Goal: Information Seeking & Learning: Learn about a topic

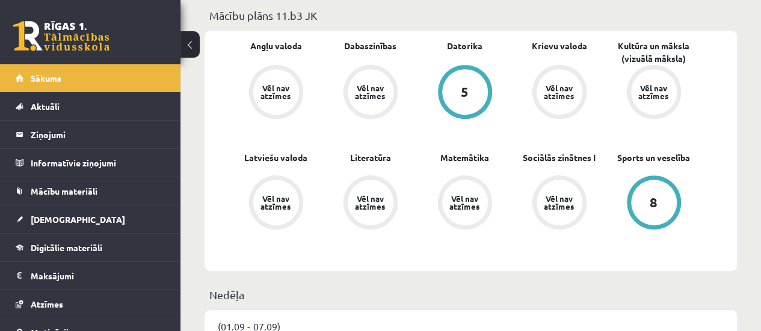
scroll to position [375, 0]
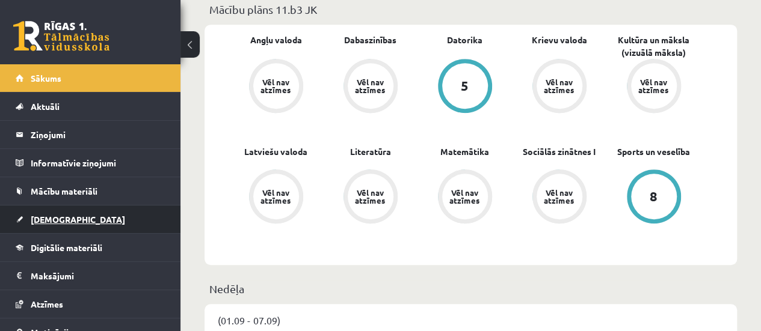
click at [81, 216] on link "[DEMOGRAPHIC_DATA]" at bounding box center [91, 220] width 150 height 28
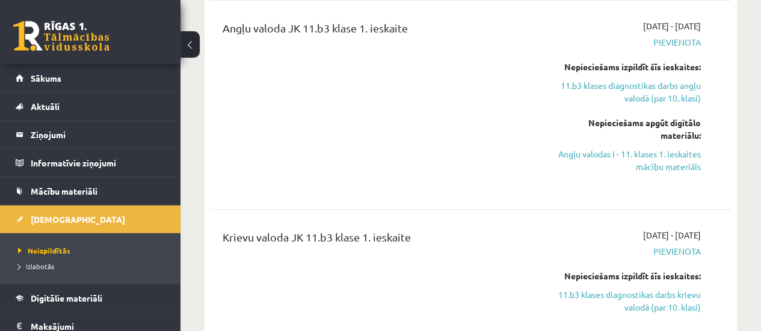
scroll to position [309, 0]
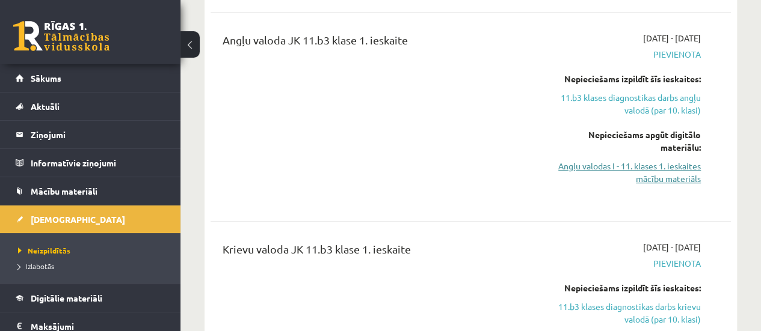
click at [677, 168] on link "Angļu valodas I - 11. klases 1. ieskaites mācību materiāls" at bounding box center [626, 172] width 147 height 25
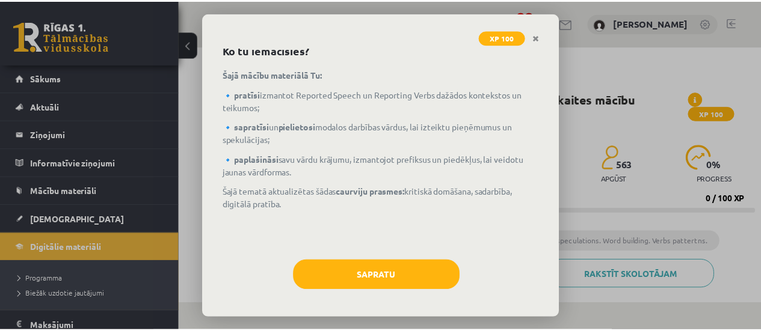
scroll to position [58, 0]
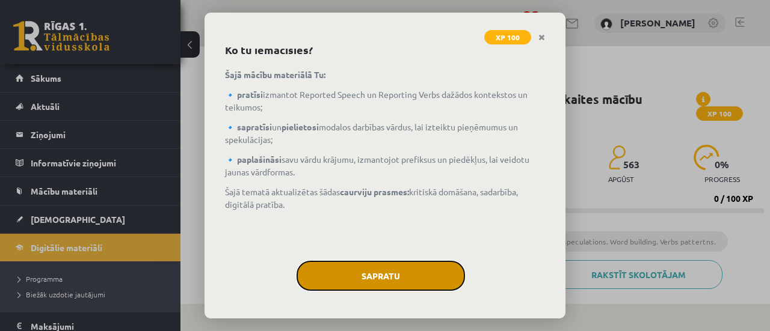
click at [377, 274] on button "Sapratu" at bounding box center [381, 276] width 168 height 30
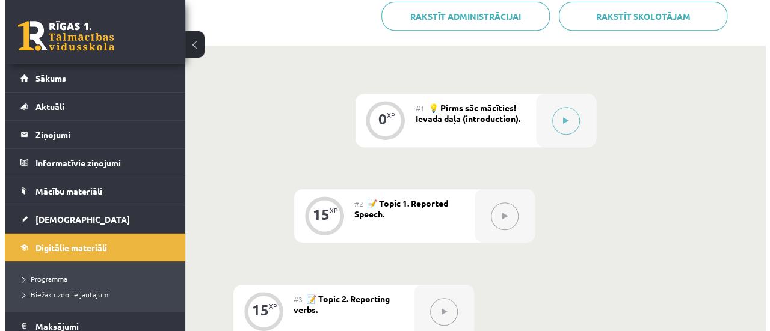
scroll to position [266, 0]
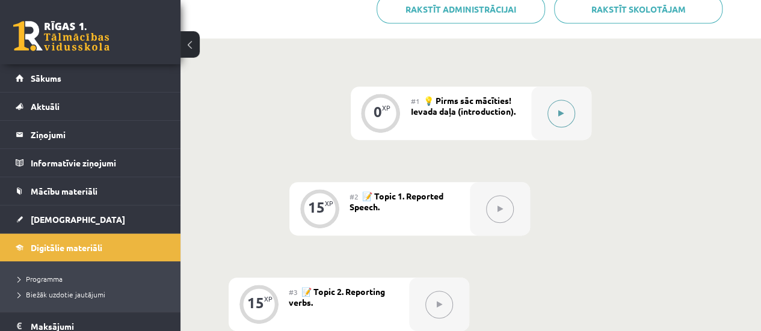
click at [584, 107] on div at bounding box center [561, 114] width 60 height 54
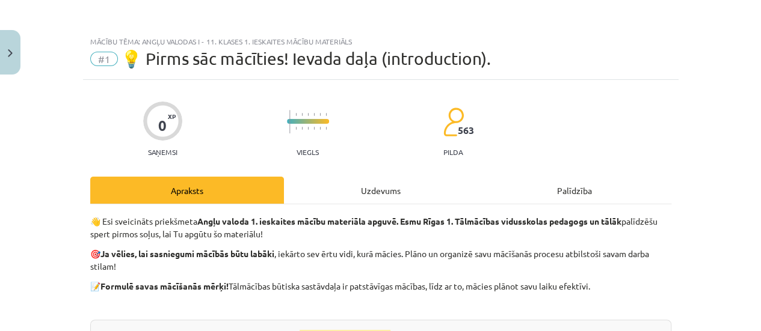
click at [584, 107] on div "Mācību tēma: Angļu valodas i - 11. klases 1. ieskaites mācību materiāls #1 💡 Pi…" at bounding box center [380, 165] width 761 height 331
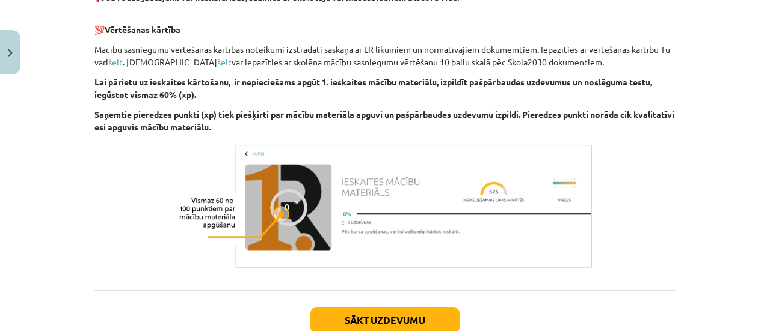
scroll to position [932, 0]
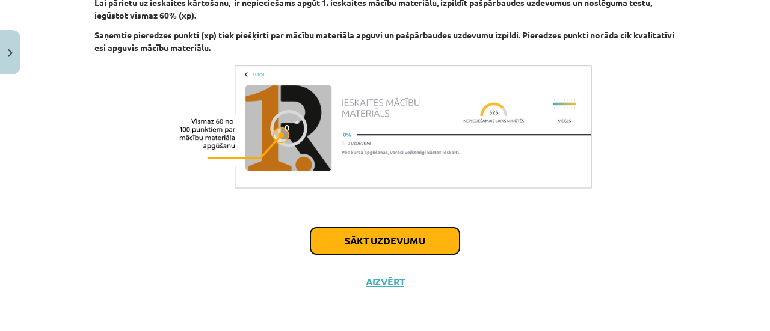
click at [362, 243] on button "Sākt uzdevumu" at bounding box center [384, 241] width 149 height 26
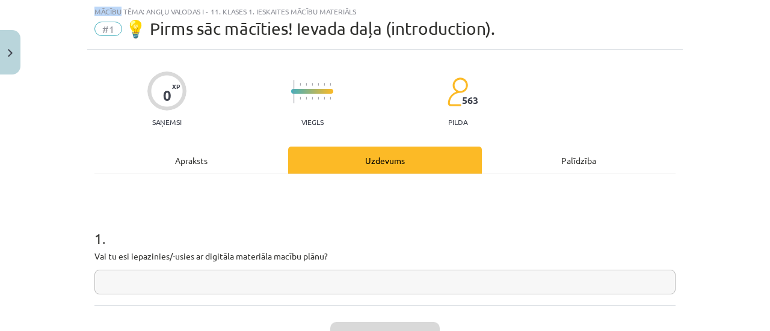
scroll to position [82, 0]
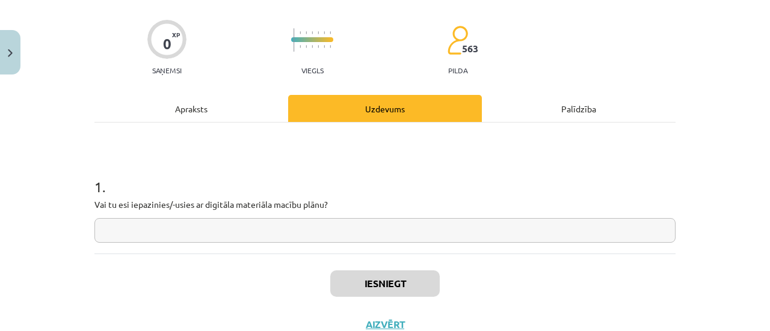
click at [378, 229] on input "text" at bounding box center [384, 230] width 581 height 25
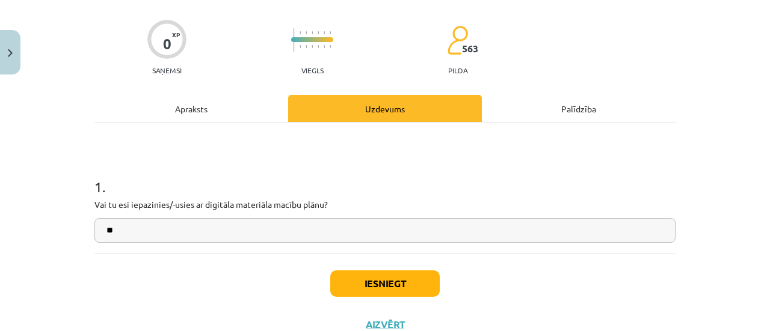
type input "**"
click at [390, 285] on button "Iesniegt" at bounding box center [384, 284] width 109 height 26
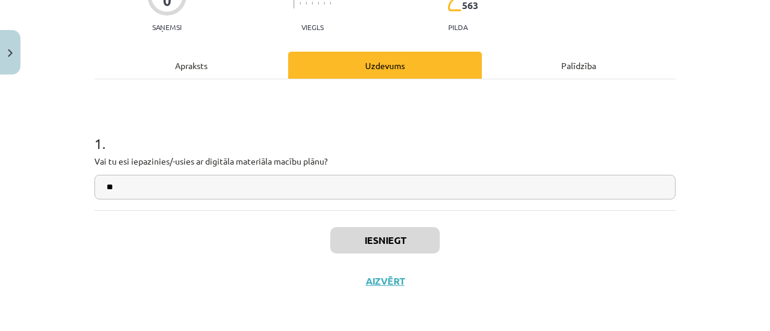
scroll to position [266, 0]
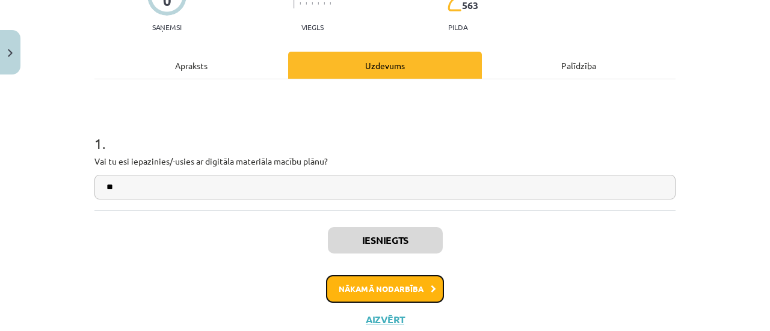
click at [432, 292] on button "Nākamā nodarbība" at bounding box center [385, 289] width 118 height 28
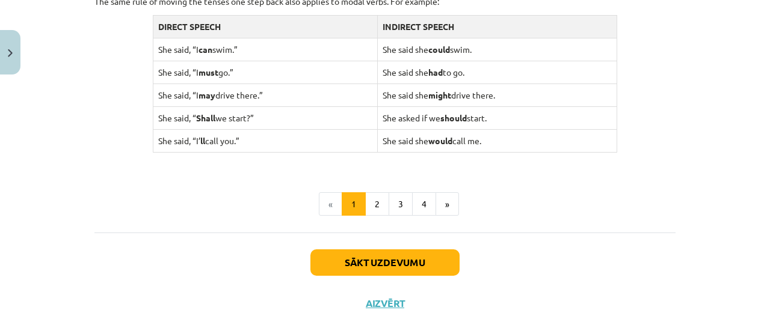
scroll to position [1286, 0]
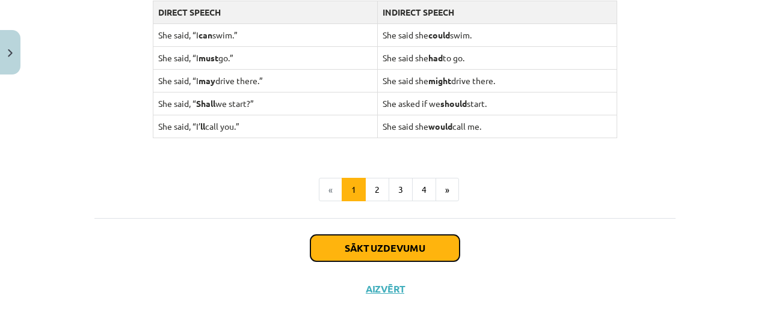
click at [402, 243] on button "Sākt uzdevumu" at bounding box center [384, 248] width 149 height 26
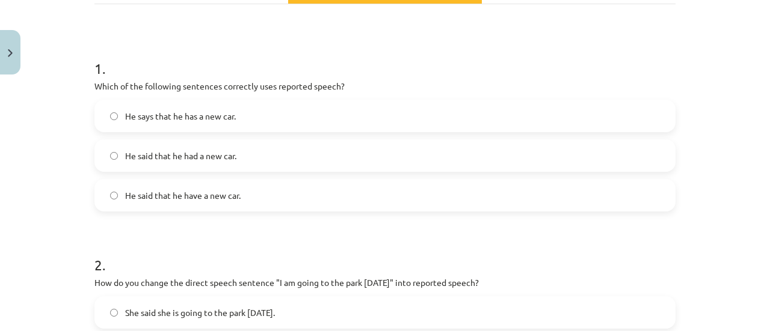
scroll to position [221, 0]
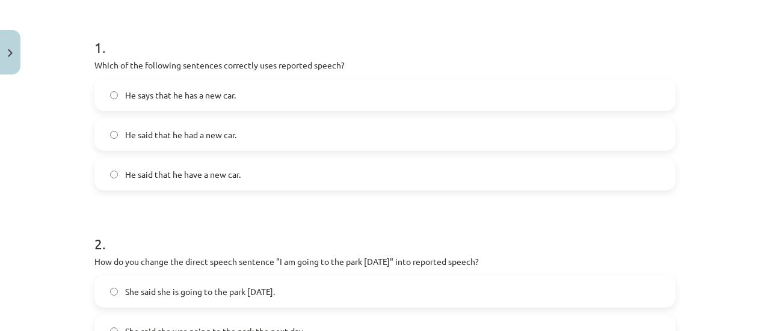
click at [245, 132] on label "He said that he had a new car." at bounding box center [385, 135] width 579 height 30
click at [271, 180] on label "He said that he have a new car." at bounding box center [385, 174] width 579 height 30
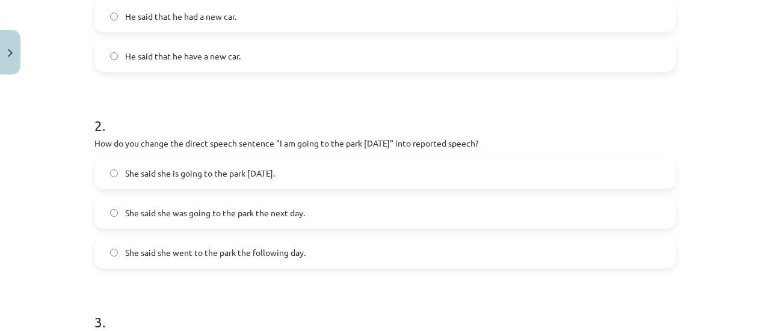
scroll to position [336, 0]
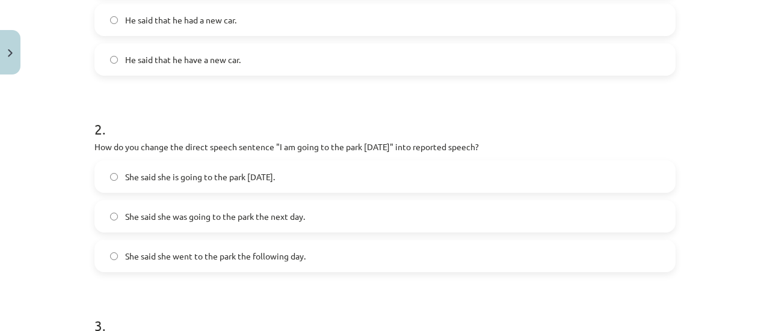
click at [255, 182] on span "She said she is going to the park [DATE]." at bounding box center [200, 177] width 150 height 13
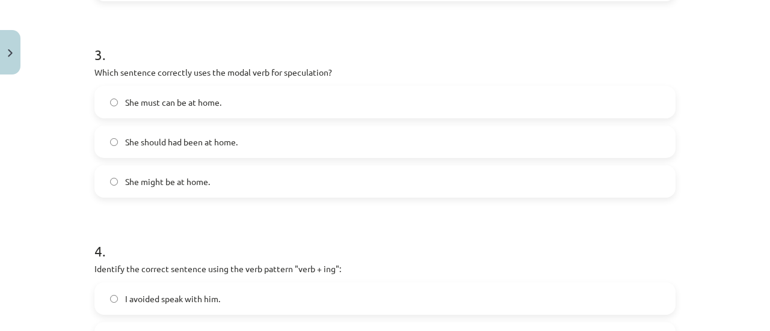
scroll to position [611, 0]
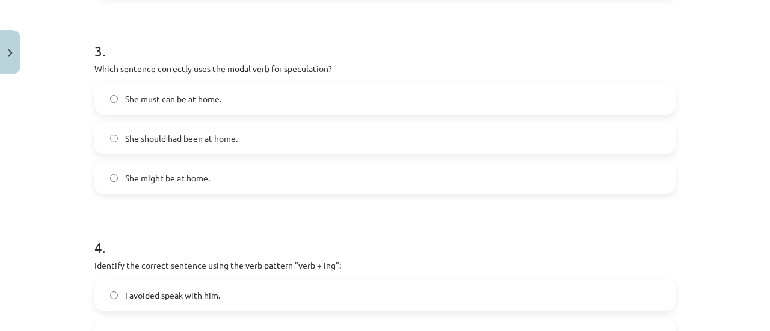
click at [453, 147] on label "She should had been at home." at bounding box center [385, 138] width 579 height 30
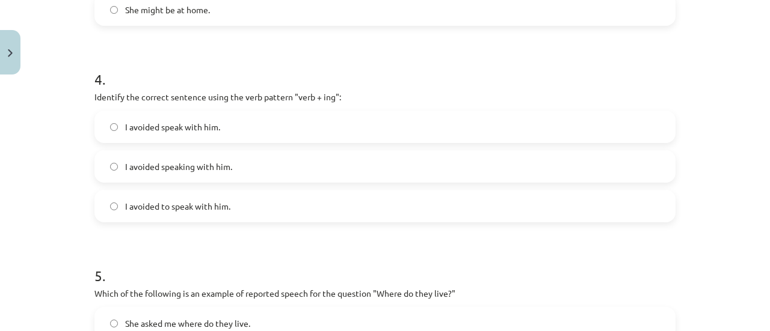
scroll to position [791, 0]
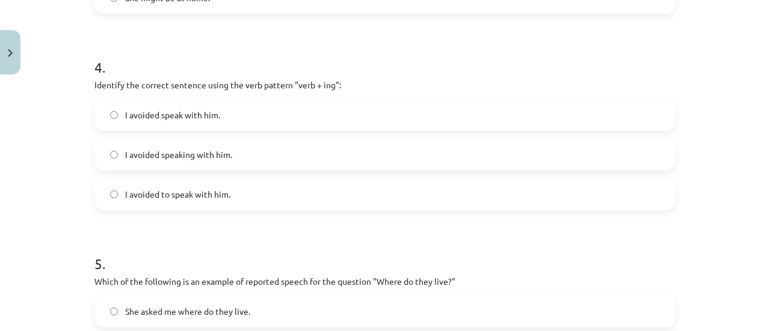
click at [259, 106] on label "I avoided speak with him." at bounding box center [385, 115] width 579 height 30
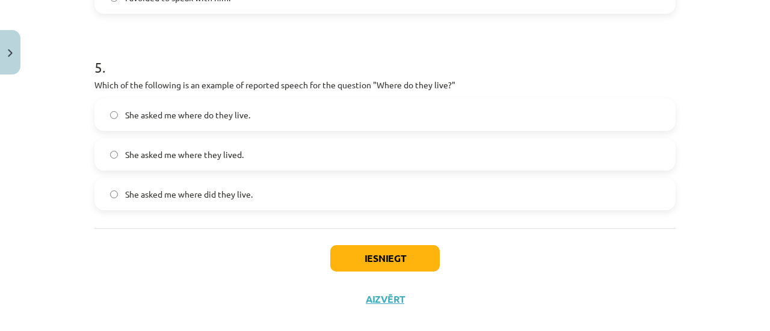
scroll to position [990, 0]
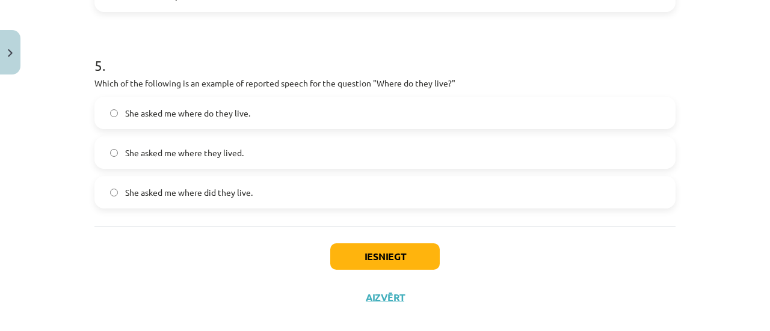
click at [206, 124] on label "She asked me where do they live." at bounding box center [385, 113] width 579 height 30
click at [367, 249] on button "Iesniegt" at bounding box center [384, 257] width 109 height 26
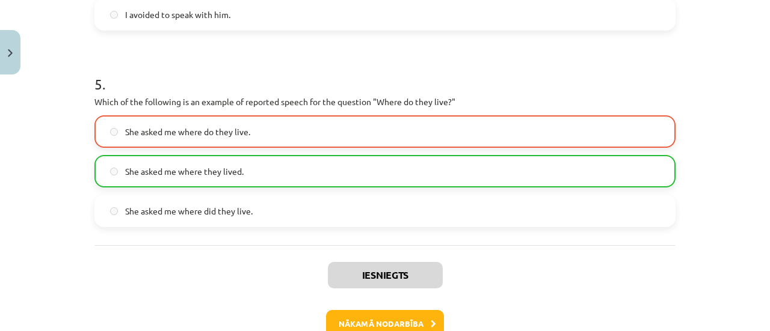
scroll to position [973, 0]
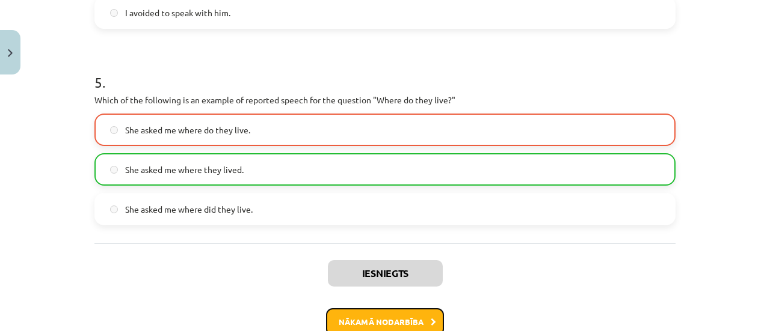
click at [351, 316] on button "Nākamā nodarbība" at bounding box center [385, 323] width 118 height 28
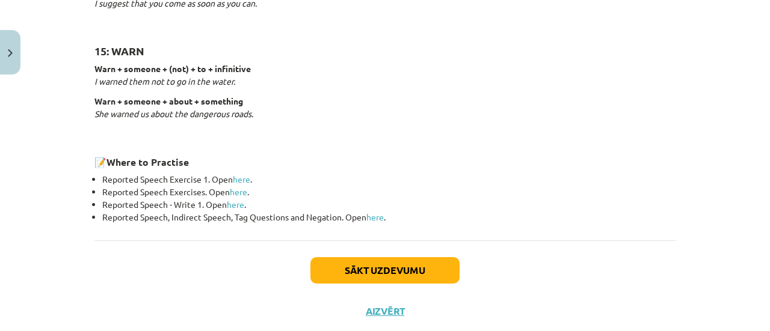
scroll to position [1989, 0]
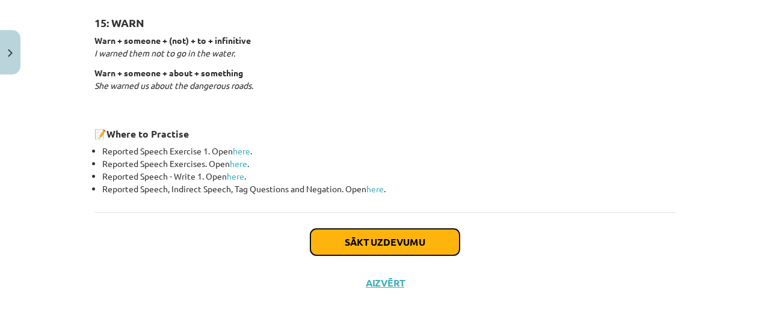
click at [422, 238] on button "Sākt uzdevumu" at bounding box center [384, 242] width 149 height 26
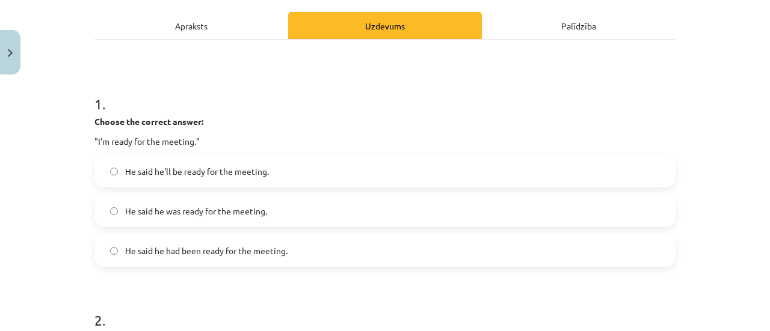
scroll to position [192, 0]
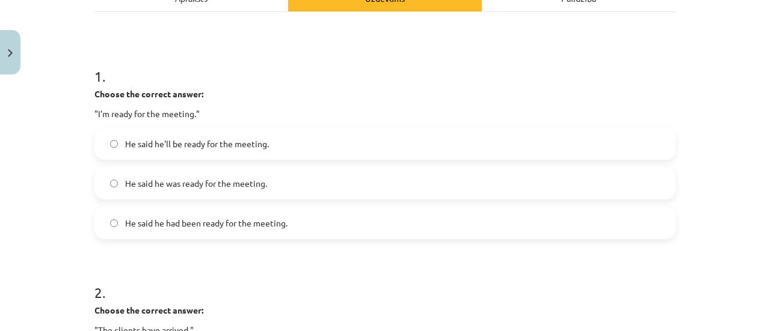
click at [313, 220] on label "He said he had been ready for the meeting." at bounding box center [385, 223] width 579 height 30
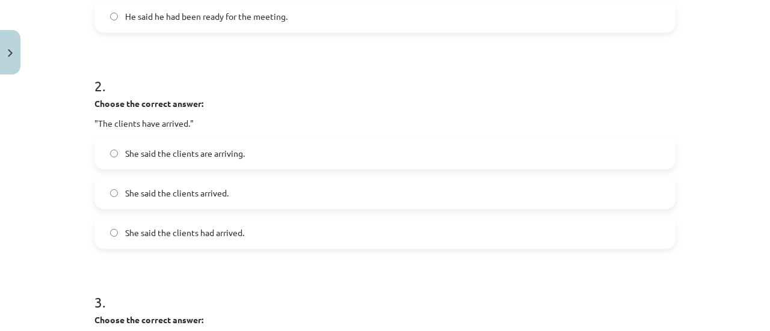
scroll to position [472, 0]
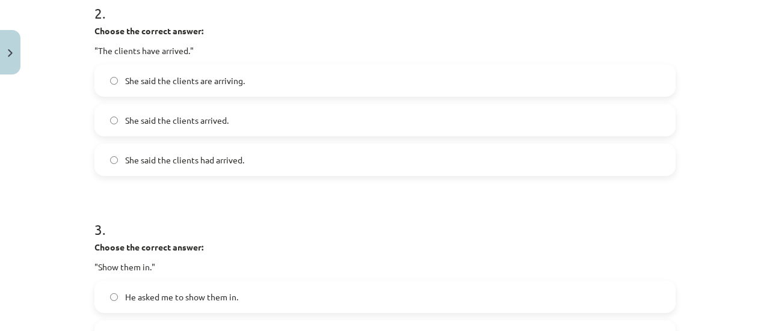
click at [368, 91] on label "She said the clients are arriving." at bounding box center [385, 81] width 579 height 30
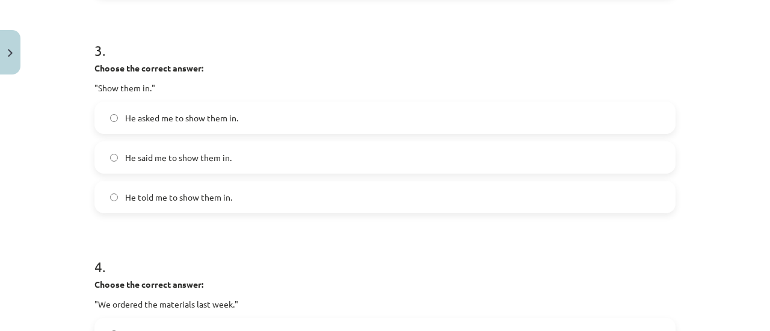
click at [462, 164] on label "He said me to show them in." at bounding box center [385, 158] width 579 height 30
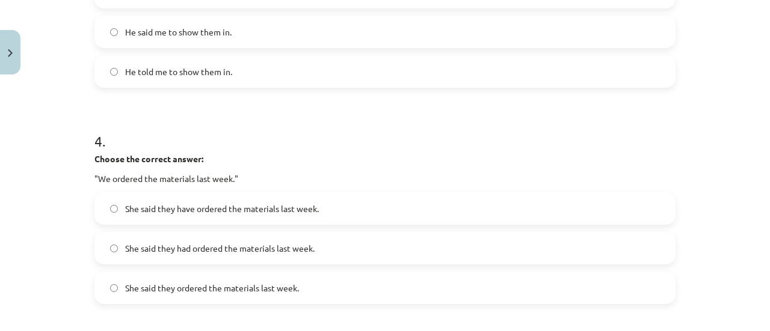
scroll to position [807, 0]
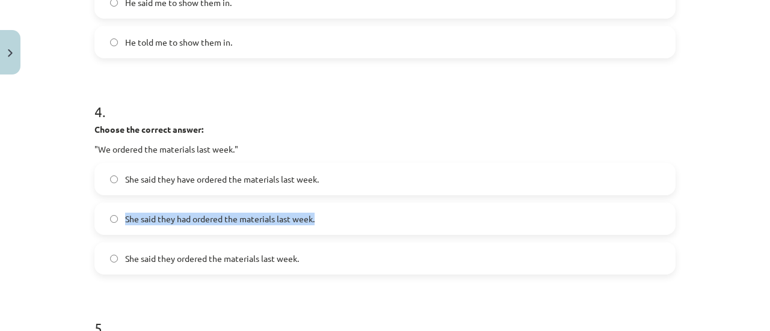
drag, startPoint x: 485, startPoint y: 195, endPoint x: 491, endPoint y: 181, distance: 15.1
click at [491, 181] on div "She said they have ordered the materials last week. She said they had ordered t…" at bounding box center [384, 219] width 581 height 112
click at [491, 181] on label "She said they have ordered the materials last week." at bounding box center [385, 179] width 579 height 30
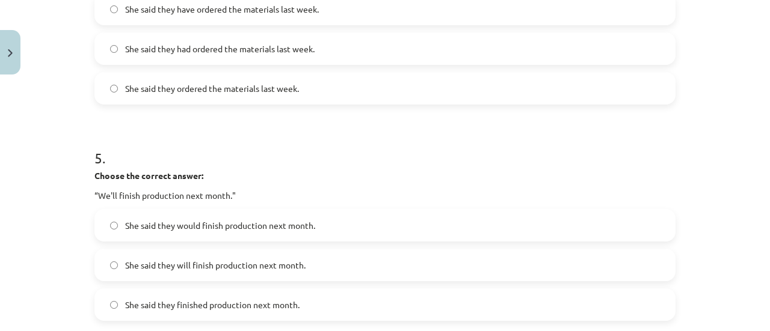
scroll to position [984, 0]
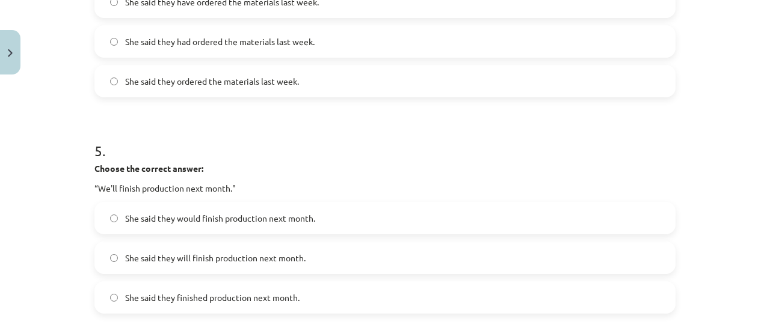
drag, startPoint x: 485, startPoint y: 217, endPoint x: 767, endPoint y: 230, distance: 281.8
click at [767, 230] on div "Mācību tēma: Angļu valodas i - 11. klases 1. ieskaites mācību materiāls #3 📝 To…" at bounding box center [385, 165] width 770 height 331
click at [619, 221] on label "She said they would finish production next month." at bounding box center [385, 218] width 579 height 30
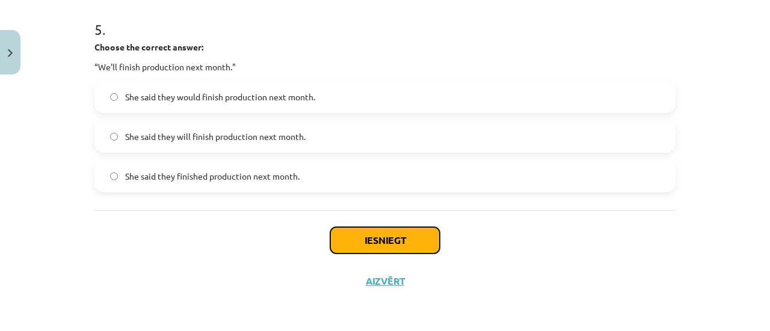
click at [419, 247] on button "Iesniegt" at bounding box center [384, 240] width 109 height 26
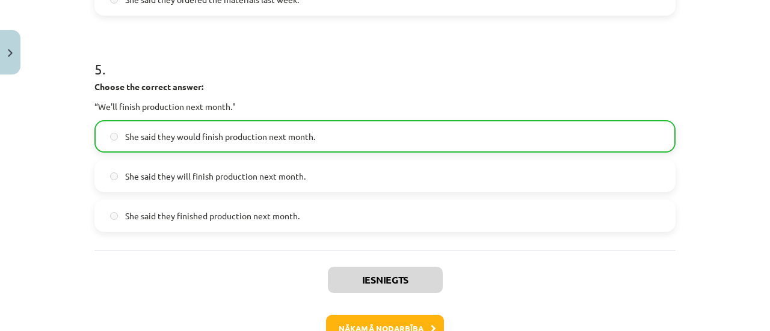
scroll to position [1072, 0]
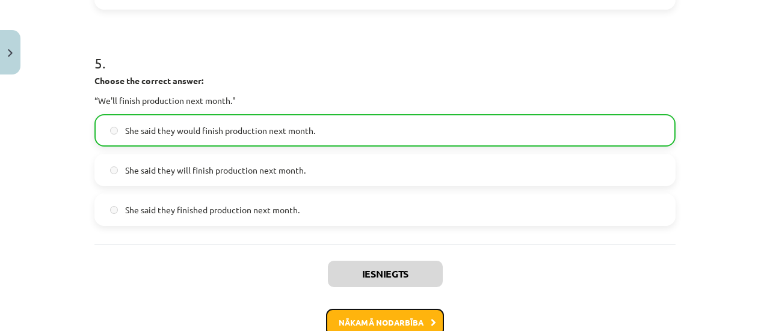
click at [343, 319] on button "Nākamā nodarbība" at bounding box center [385, 323] width 118 height 28
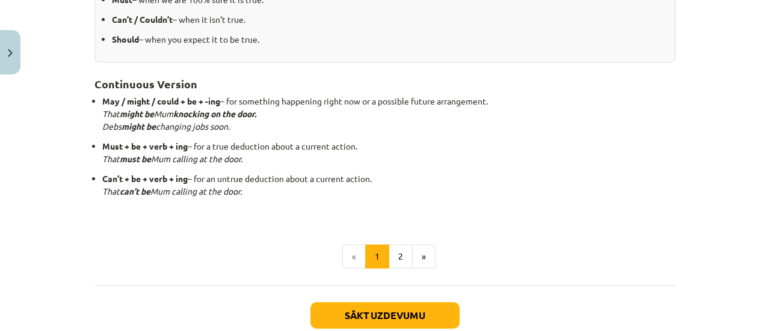
scroll to position [346, 0]
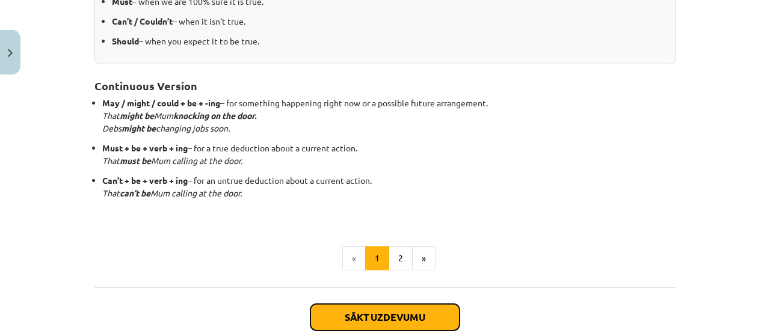
click at [435, 316] on button "Sākt uzdevumu" at bounding box center [384, 317] width 149 height 26
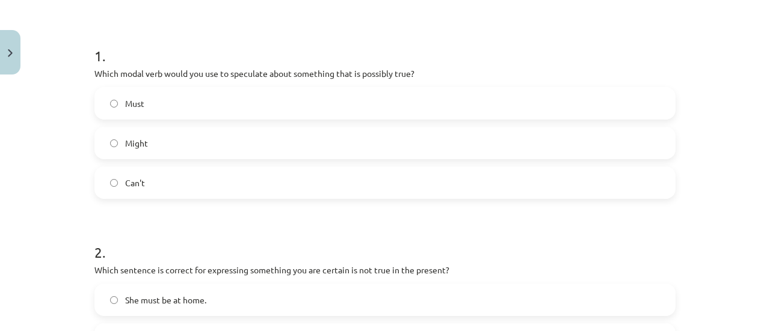
scroll to position [242, 0]
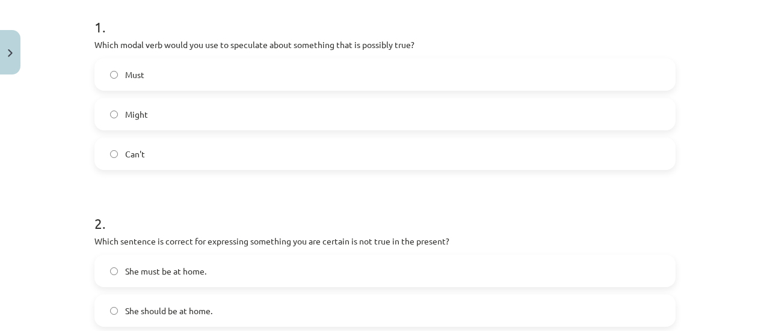
click at [230, 111] on label "Might" at bounding box center [385, 114] width 579 height 30
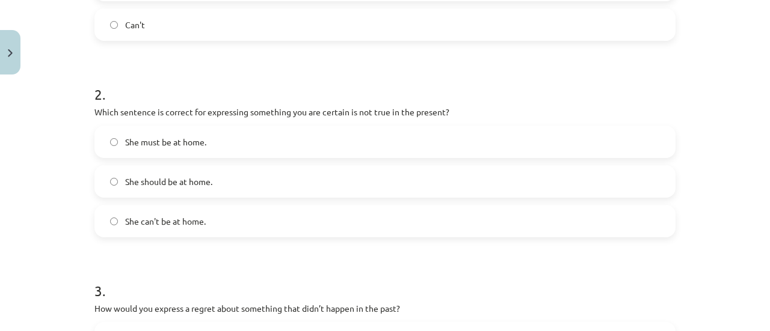
scroll to position [414, 0]
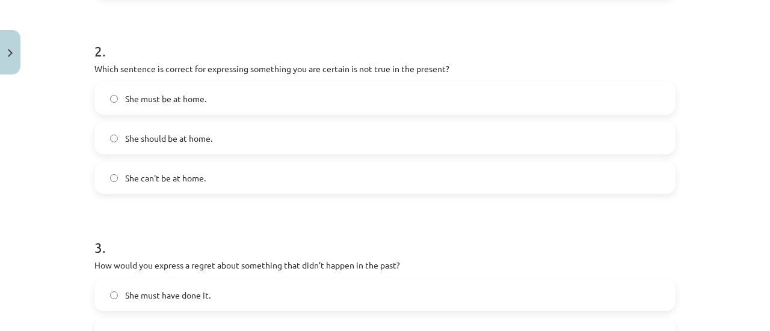
click at [292, 99] on label "She must be at home." at bounding box center [385, 99] width 579 height 30
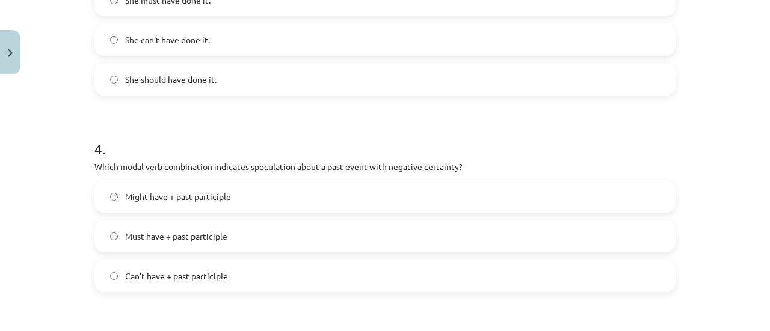
scroll to position [734, 0]
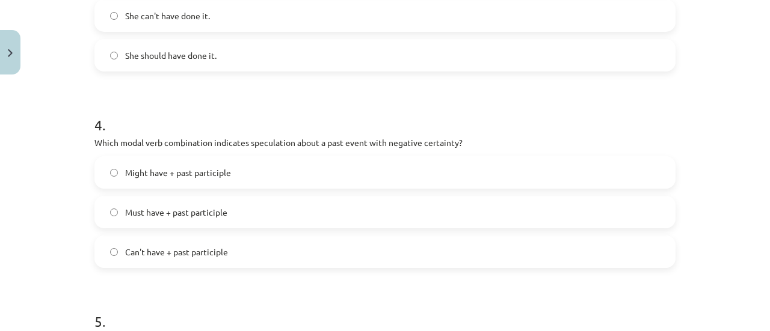
click at [332, 68] on label "She should have done it." at bounding box center [385, 55] width 579 height 30
click at [279, 200] on label "Must have + past participle" at bounding box center [385, 212] width 579 height 30
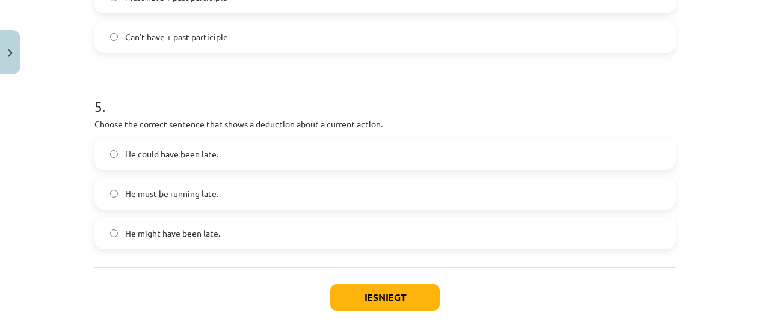
scroll to position [984, 0]
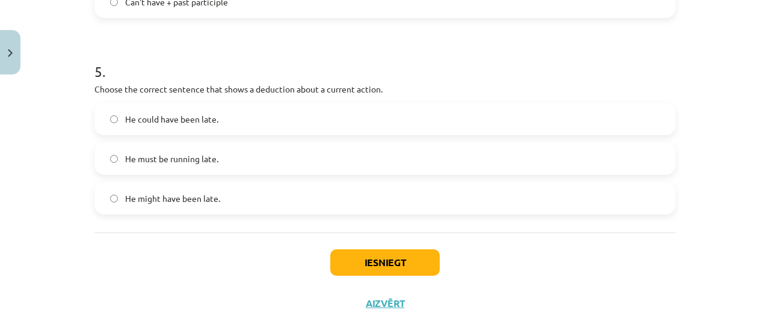
click at [278, 124] on label "He could have been late." at bounding box center [385, 119] width 579 height 30
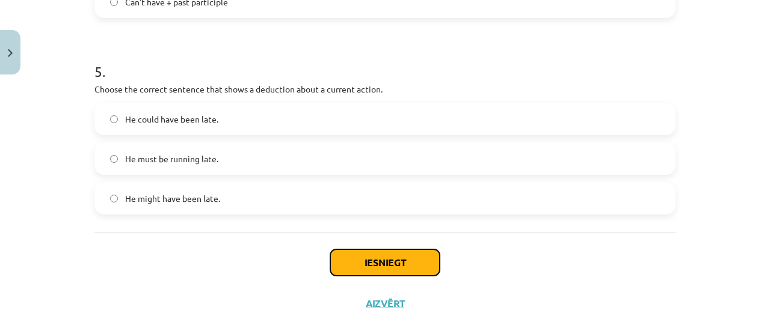
click at [392, 268] on button "Iesniegt" at bounding box center [384, 263] width 109 height 26
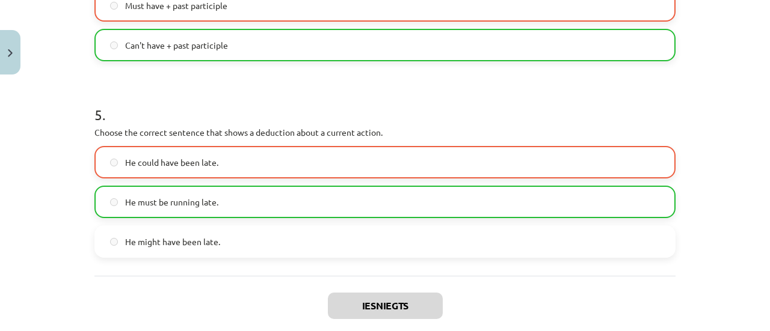
scroll to position [1044, 0]
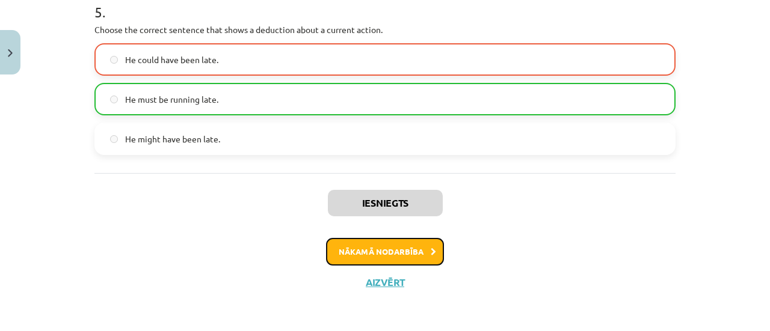
click at [433, 253] on button "Nākamā nodarbība" at bounding box center [385, 252] width 118 height 28
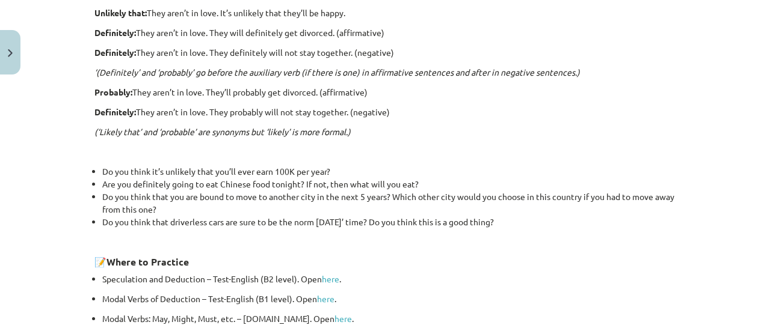
scroll to position [497, 0]
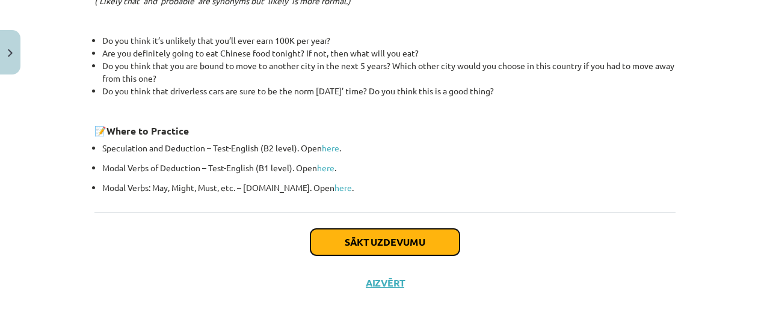
click at [409, 247] on button "Sākt uzdevumu" at bounding box center [384, 242] width 149 height 26
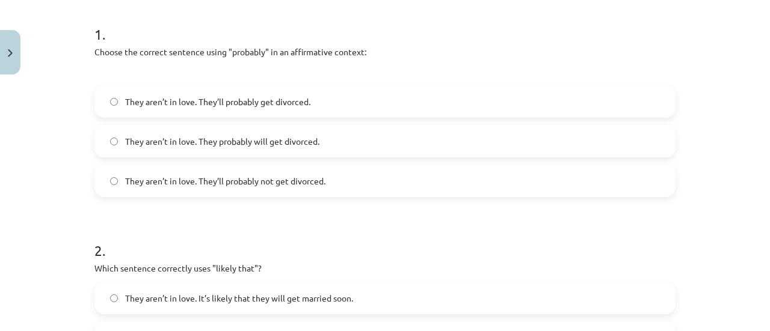
scroll to position [292, 0]
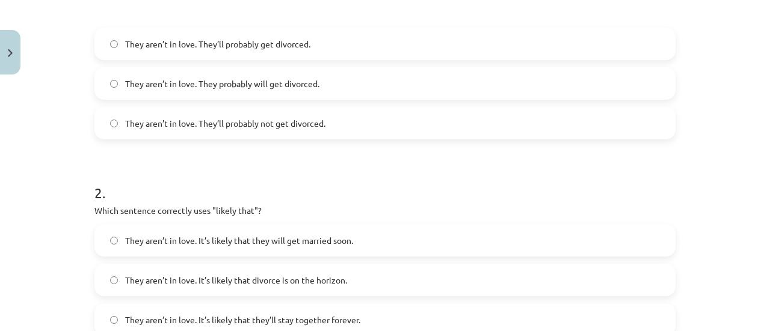
click at [441, 75] on label "They aren’t in love. They probably will get divorced." at bounding box center [385, 84] width 579 height 30
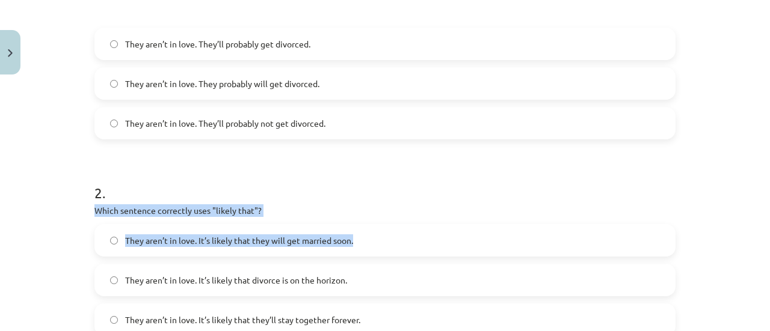
drag, startPoint x: 367, startPoint y: 242, endPoint x: 769, endPoint y: 137, distance: 415.9
click at [769, 137] on div "Mācību tēma: Angļu valodas i - 11. klases 1. ieskaites mācību materiāls #5 📝 To…" at bounding box center [385, 165] width 770 height 331
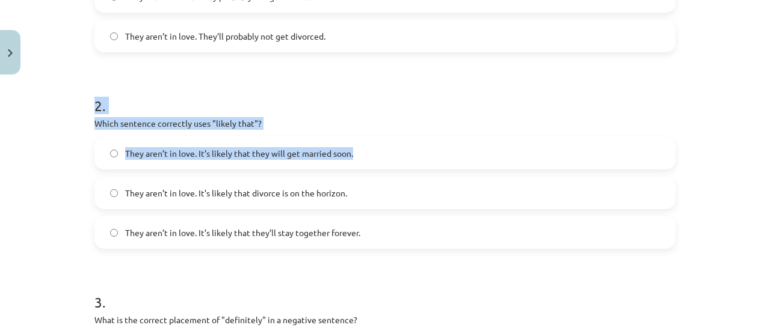
scroll to position [393, 0]
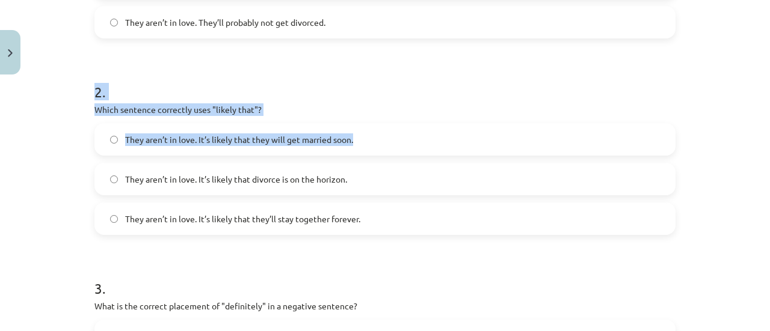
click at [572, 140] on label "They aren’t in love. It’s likely that they will get married soon." at bounding box center [385, 139] width 579 height 30
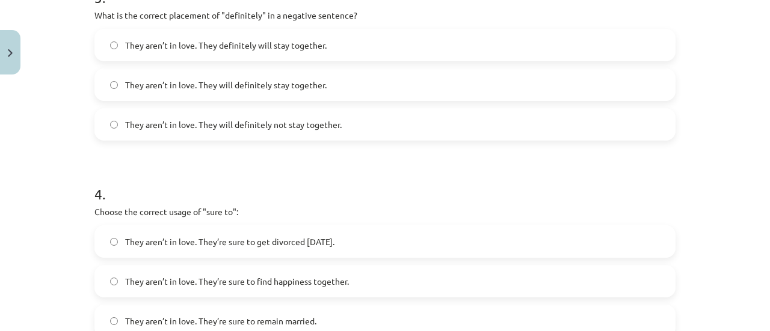
scroll to position [686, 0]
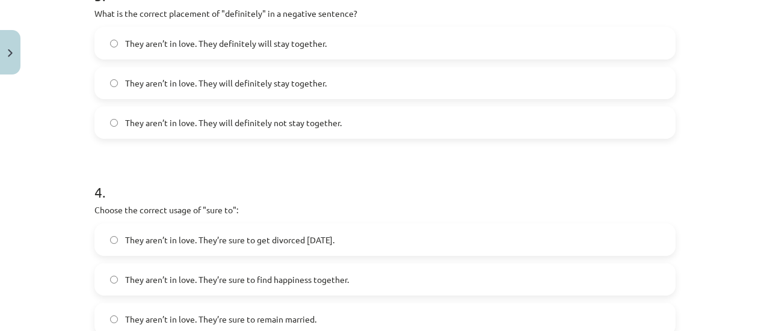
click at [456, 49] on label "They aren’t in love. They definitely will stay together." at bounding box center [385, 43] width 579 height 30
click at [392, 246] on label "They aren’t in love. They’re sure to get divorced [DATE]." at bounding box center [385, 240] width 579 height 30
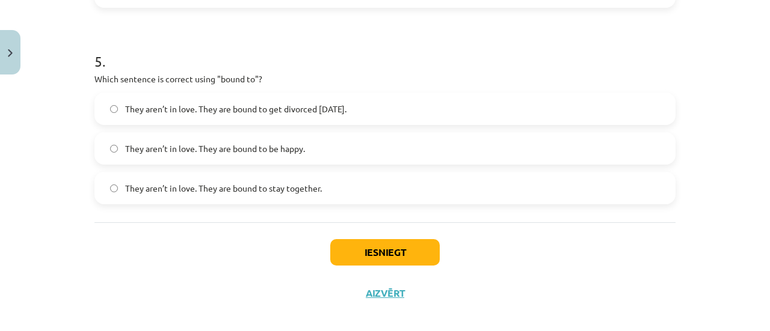
scroll to position [1026, 0]
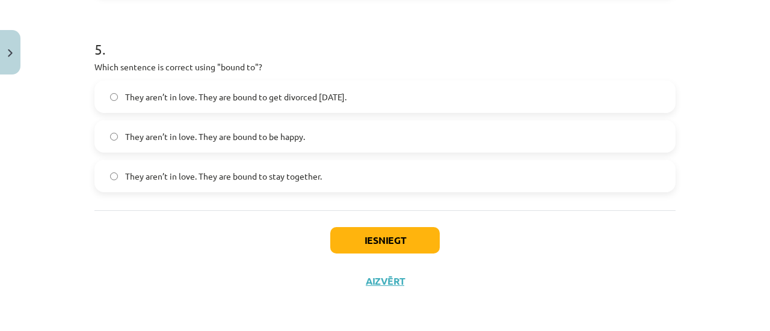
click at [441, 90] on label "They aren’t in love. They are bound to get divorced [DATE]." at bounding box center [385, 97] width 579 height 30
click at [419, 238] on button "Iesniegt" at bounding box center [384, 240] width 109 height 26
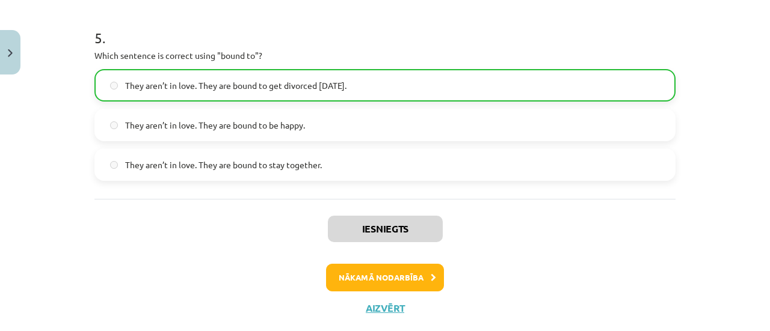
scroll to position [1061, 0]
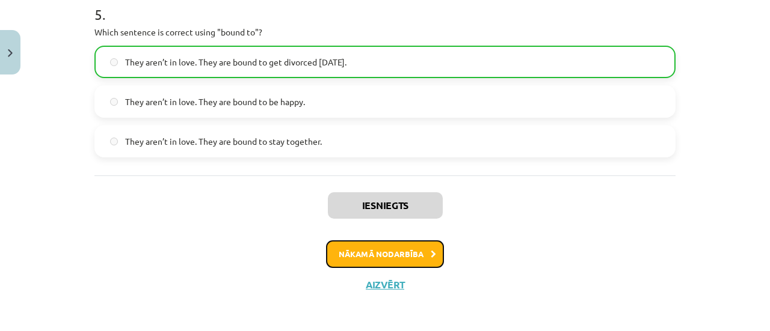
click at [367, 247] on button "Nākamā nodarbība" at bounding box center [385, 255] width 118 height 28
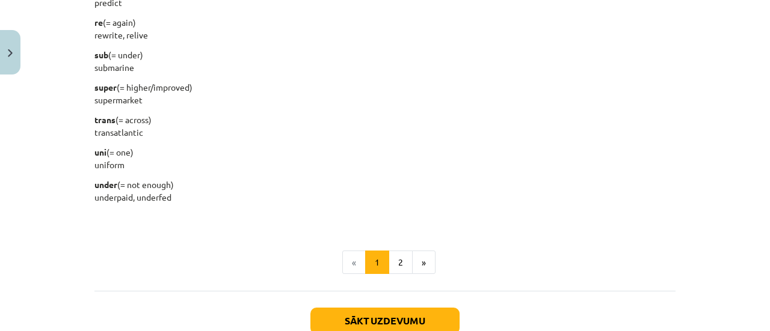
scroll to position [1658, 0]
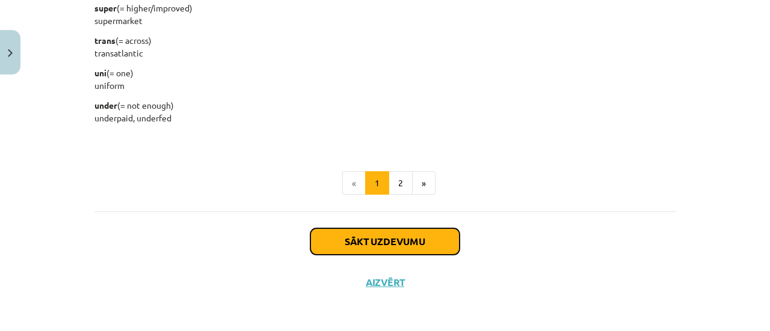
click at [410, 244] on button "Sākt uzdevumu" at bounding box center [384, 242] width 149 height 26
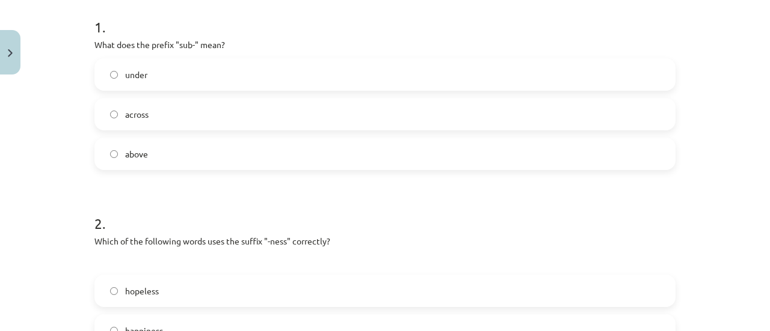
scroll to position [231, 0]
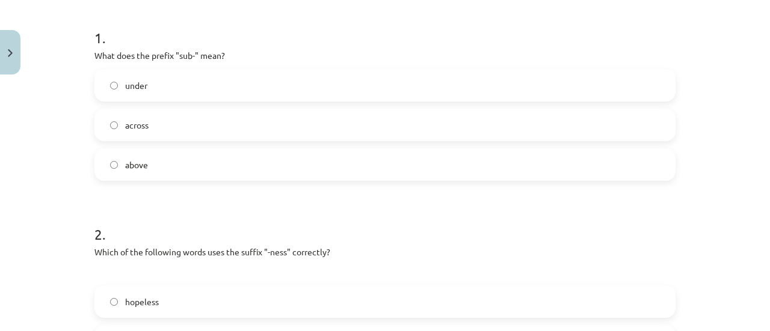
click at [363, 90] on label "under" at bounding box center [385, 85] width 579 height 30
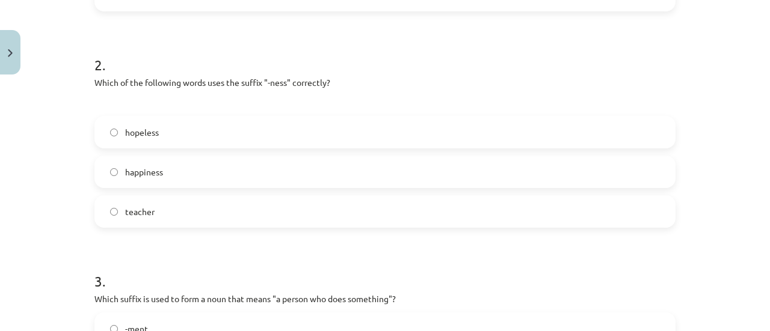
click at [410, 161] on label "happiness" at bounding box center [385, 172] width 579 height 30
click at [498, 136] on label "hopeless" at bounding box center [385, 132] width 579 height 30
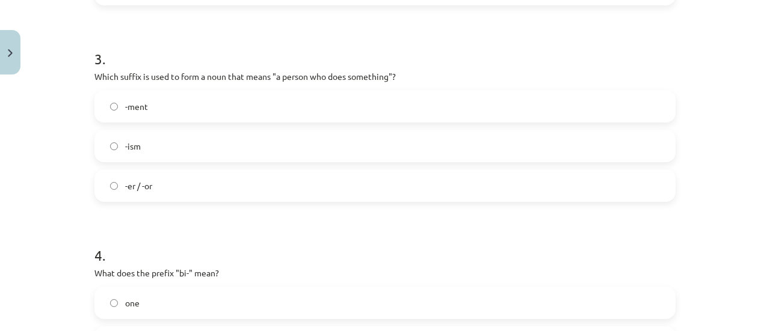
scroll to position [683, 0]
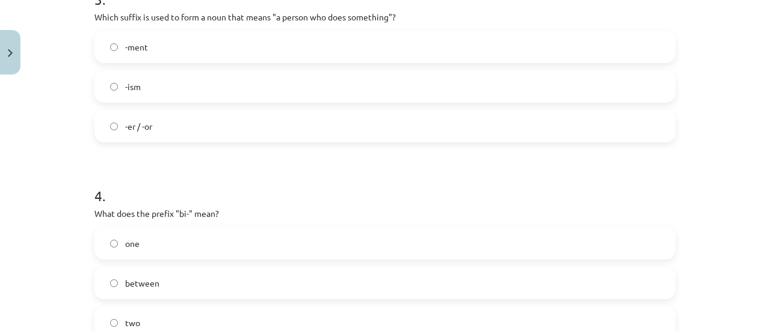
click at [330, 82] on label "-ism" at bounding box center [385, 87] width 579 height 30
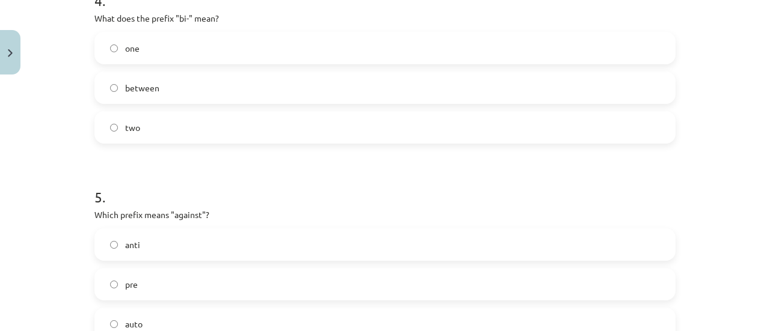
scroll to position [891, 0]
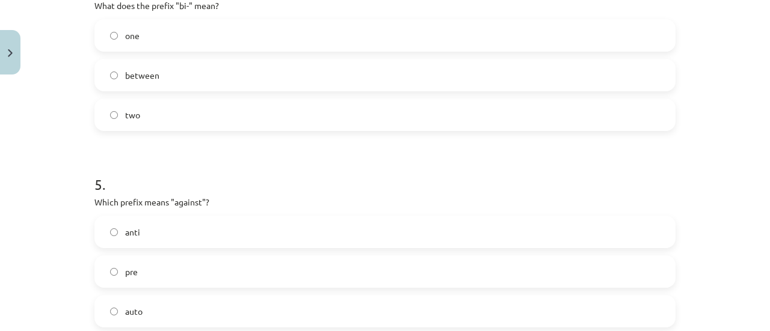
click at [306, 48] on label "one" at bounding box center [385, 35] width 579 height 30
click at [254, 269] on label "pre" at bounding box center [385, 272] width 579 height 30
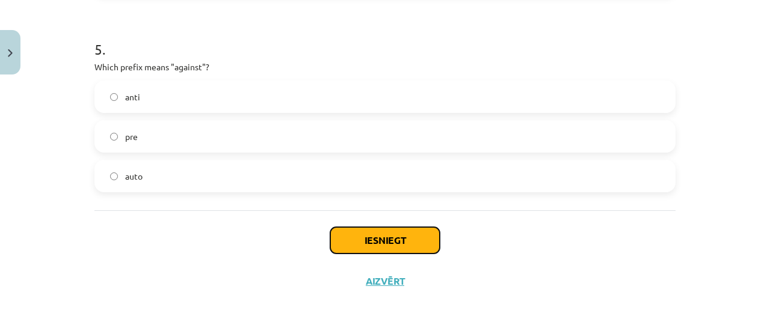
click at [352, 241] on button "Iesniegt" at bounding box center [384, 240] width 109 height 26
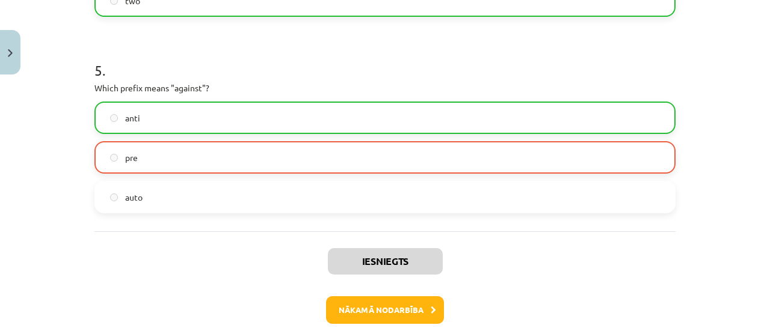
scroll to position [1016, 0]
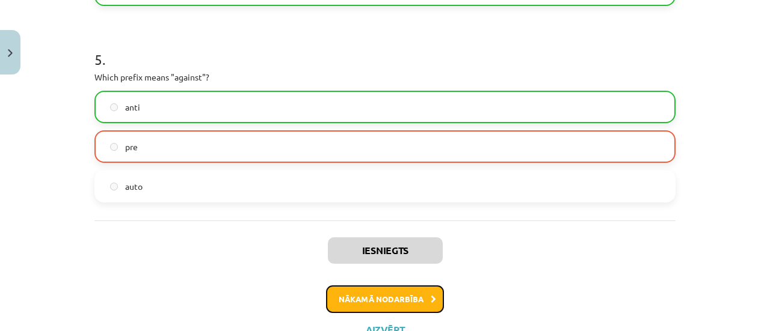
click at [401, 293] on button "Nākamā nodarbība" at bounding box center [385, 300] width 118 height 28
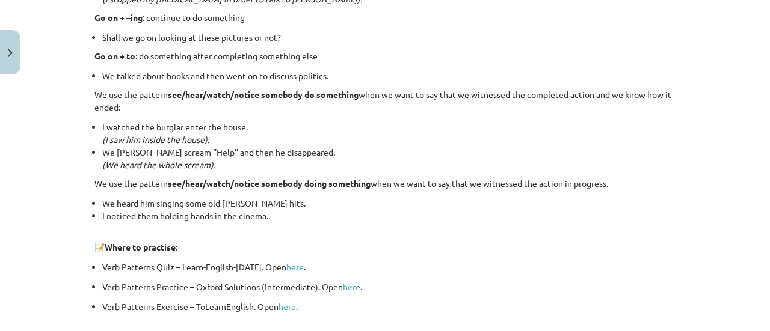
scroll to position [1719, 0]
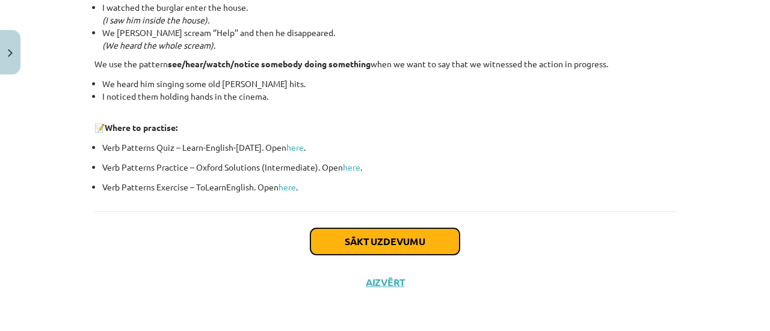
click at [411, 235] on button "Sākt uzdevumu" at bounding box center [384, 242] width 149 height 26
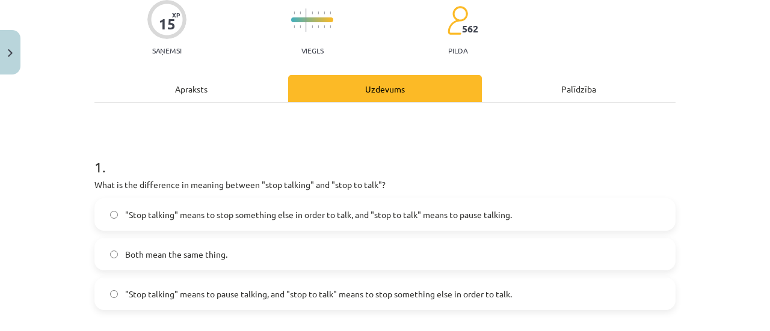
scroll to position [202, 0]
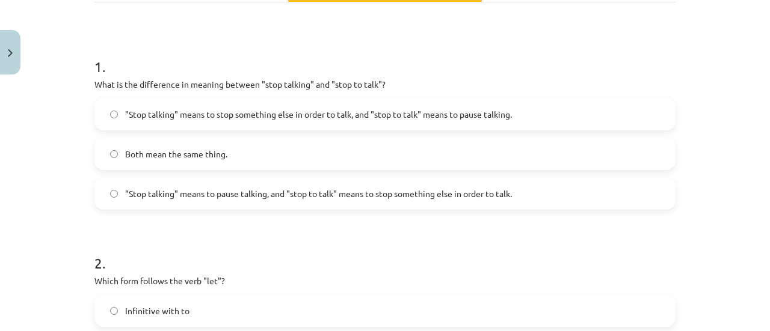
click at [463, 109] on span ""Stop talking" means to stop something else in order to talk, and "stop to talk…" at bounding box center [318, 114] width 387 height 13
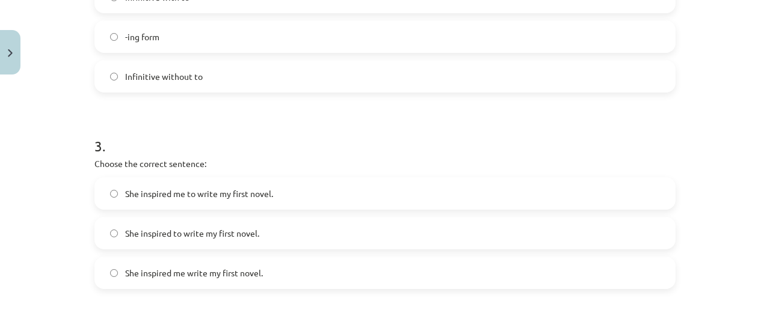
click at [437, 48] on label "-ing form" at bounding box center [385, 37] width 579 height 30
click at [378, 190] on label "She inspired me to write my first novel." at bounding box center [385, 194] width 579 height 30
click at [759, 173] on div "Mācību tēma: Angļu valodas i - 11. klases 1. ieskaites mācību materiāls #7 📝 To…" at bounding box center [385, 165] width 770 height 331
drag, startPoint x: 759, startPoint y: 173, endPoint x: 769, endPoint y: 189, distance: 19.2
click at [769, 189] on div "Mācību tēma: Angļu valodas i - 11. klases 1. ieskaites mācību materiāls #7 📝 To…" at bounding box center [385, 165] width 770 height 331
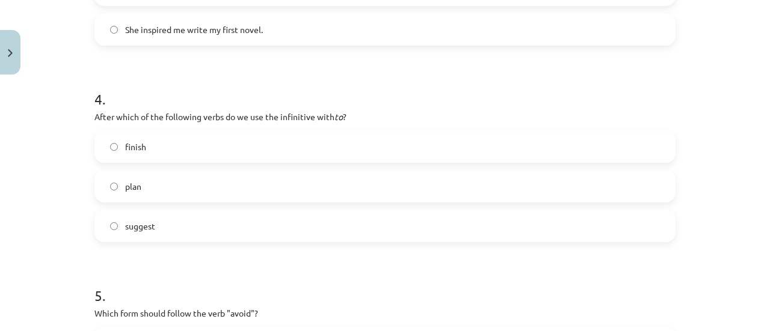
scroll to position [784, 0]
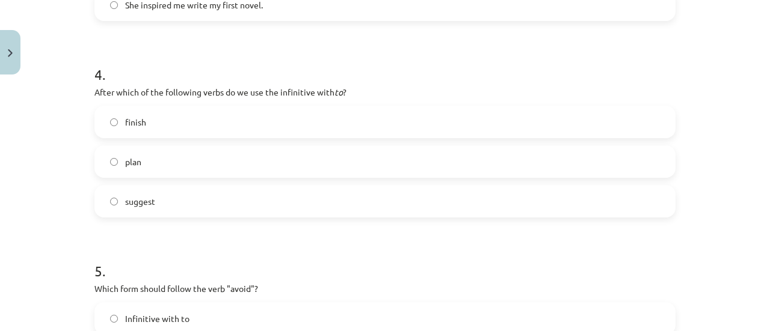
click at [386, 161] on label "plan" at bounding box center [385, 162] width 579 height 30
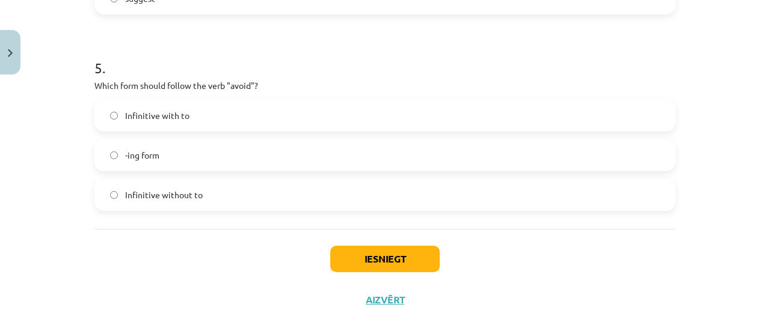
scroll to position [989, 0]
click at [426, 203] on label "Infinitive without to" at bounding box center [385, 194] width 579 height 30
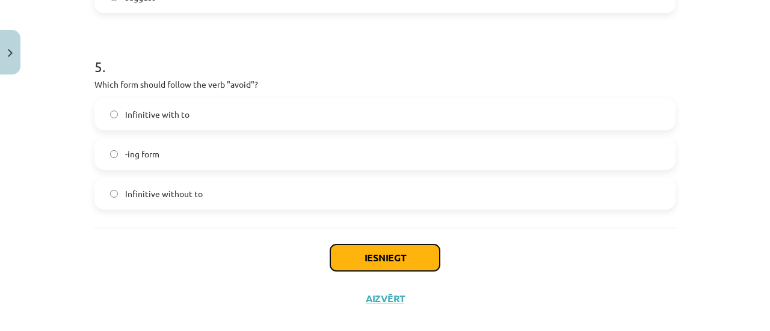
click at [403, 248] on button "Iesniegt" at bounding box center [384, 258] width 109 height 26
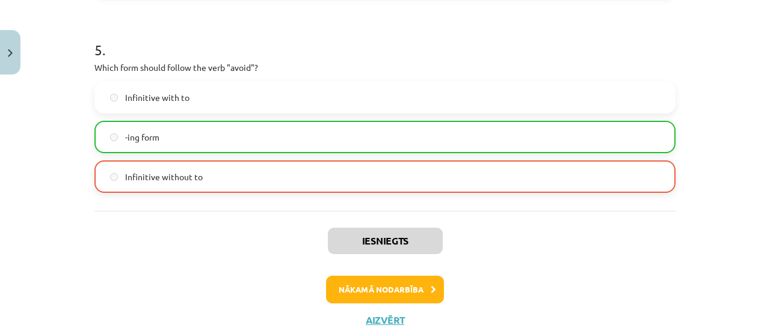
scroll to position [1004, 0]
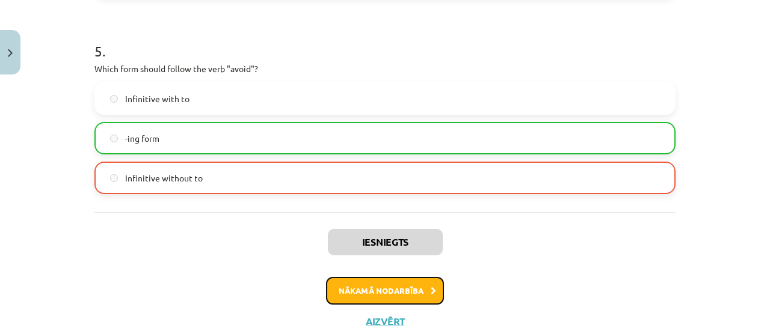
click at [425, 297] on button "Nākamā nodarbība" at bounding box center [385, 291] width 118 height 28
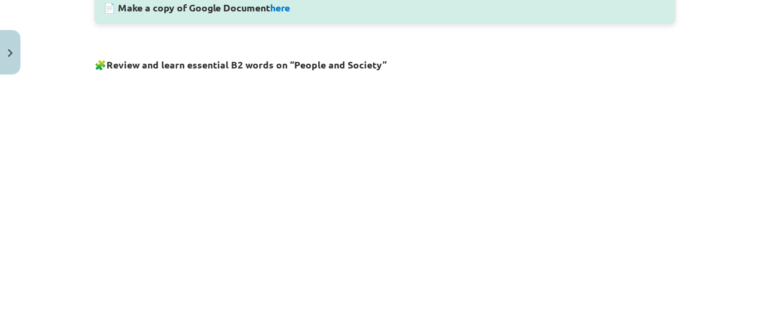
scroll to position [30, 0]
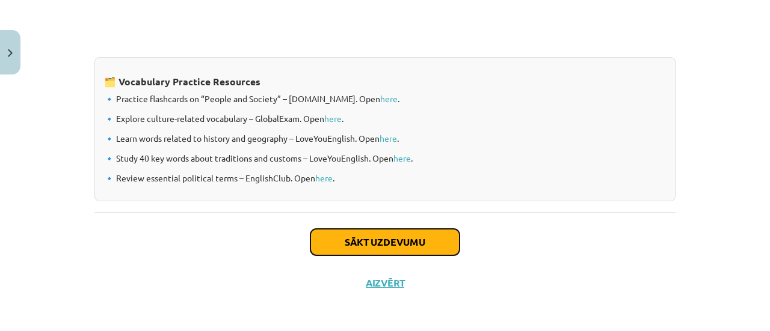
click at [407, 242] on button "Sākt uzdevumu" at bounding box center [384, 242] width 149 height 26
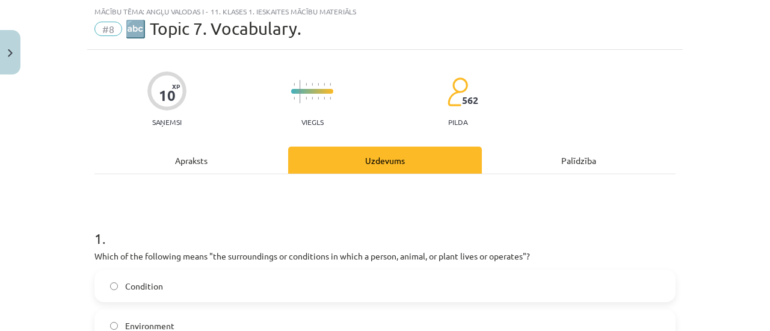
scroll to position [221, 0]
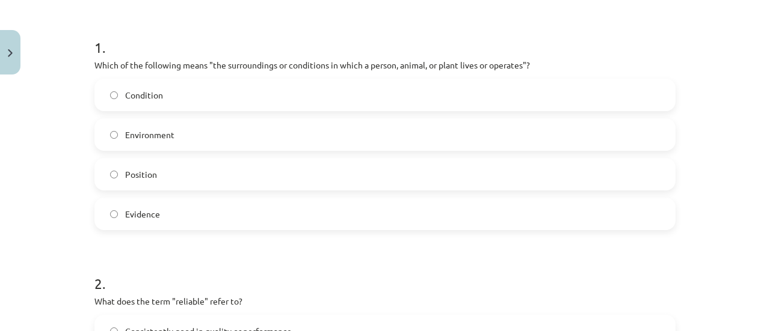
click at [269, 134] on label "Environment" at bounding box center [385, 135] width 579 height 30
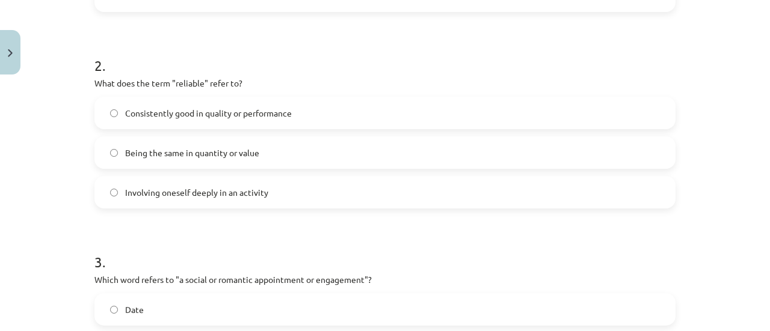
scroll to position [445, 0]
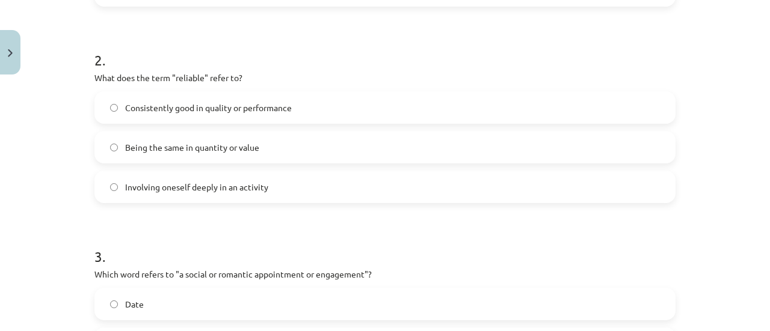
click at [416, 109] on label "Consistently good in quality or performance" at bounding box center [385, 108] width 579 height 30
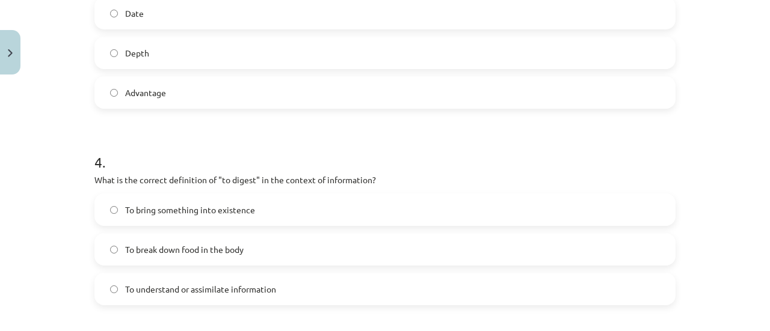
scroll to position [745, 0]
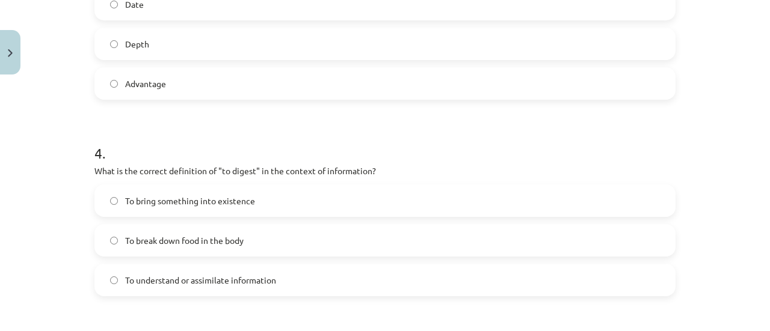
click at [458, 54] on label "Depth" at bounding box center [385, 44] width 579 height 30
click at [273, 281] on label "To understand or assimilate information" at bounding box center [385, 280] width 579 height 30
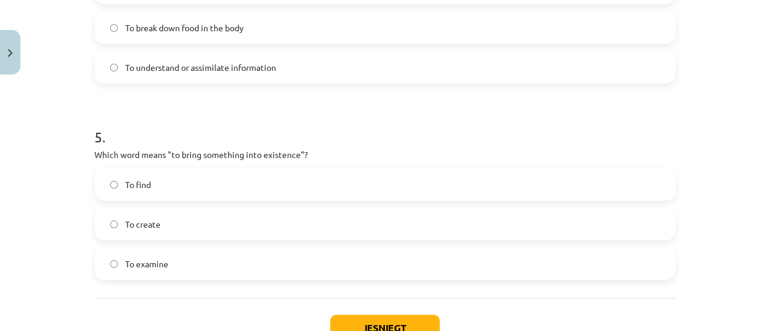
scroll to position [968, 0]
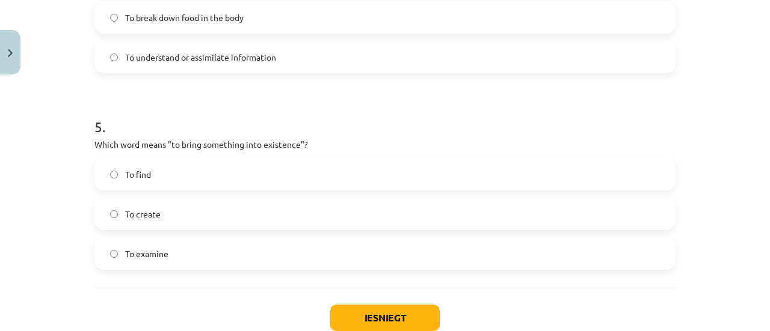
click at [440, 189] on div "To find" at bounding box center [384, 174] width 581 height 32
click at [417, 216] on label "To create" at bounding box center [385, 214] width 579 height 30
click at [408, 320] on button "Iesniegt" at bounding box center [384, 318] width 109 height 26
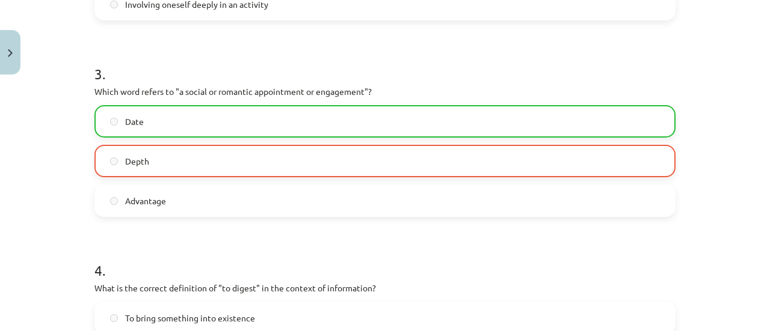
scroll to position [633, 0]
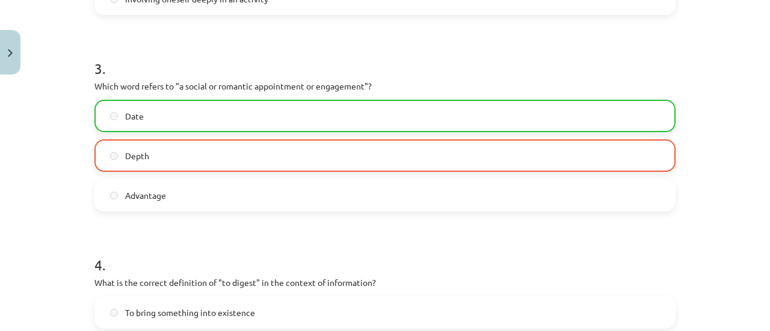
drag, startPoint x: 760, startPoint y: 194, endPoint x: 769, endPoint y: 199, distance: 10.2
click at [769, 199] on div "Mācību tēma: Angļu valodas i - 11. klases 1. ieskaites mācību materiāls #8 🔤 To…" at bounding box center [385, 165] width 770 height 331
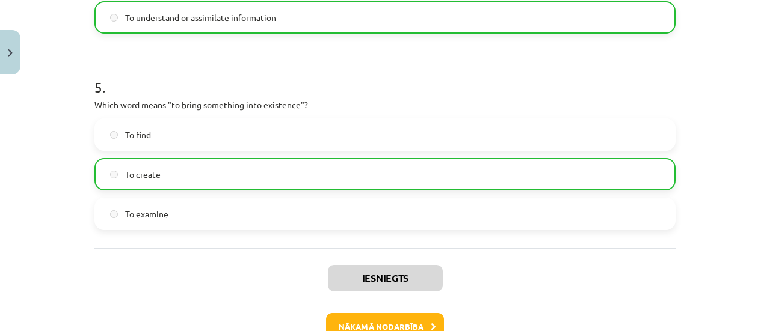
scroll to position [1023, 0]
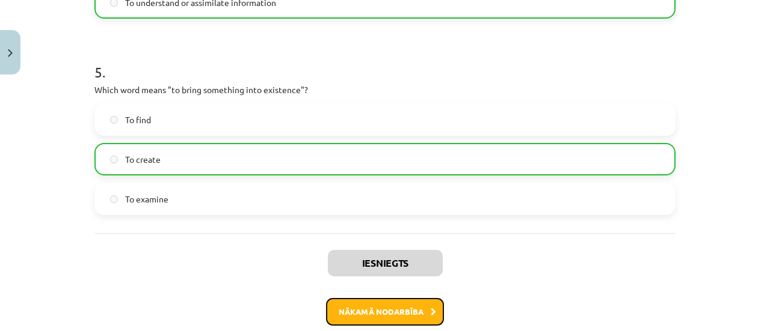
click at [373, 313] on button "Nākamā nodarbība" at bounding box center [385, 312] width 118 height 28
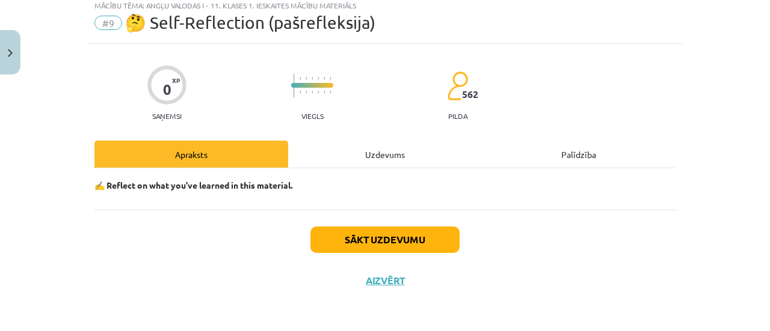
scroll to position [30, 0]
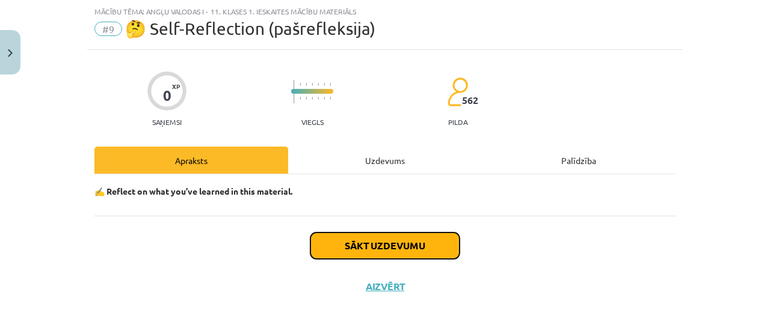
click at [394, 249] on button "Sākt uzdevumu" at bounding box center [384, 246] width 149 height 26
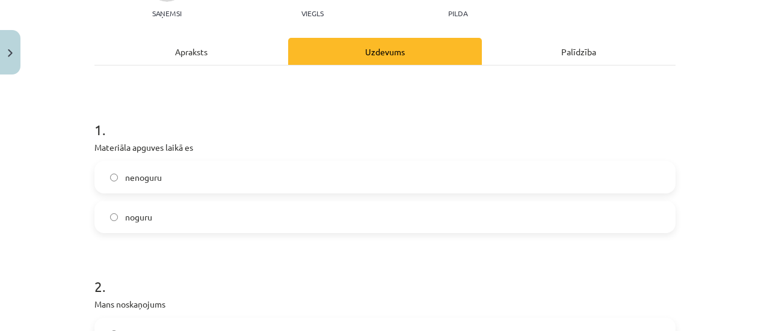
scroll to position [180, 0]
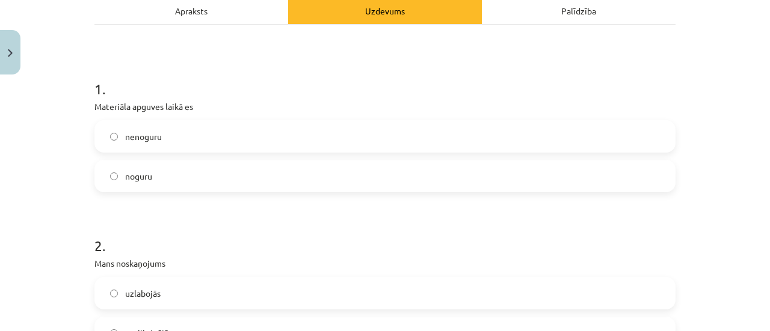
click at [403, 165] on label "noguru" at bounding box center [385, 176] width 579 height 30
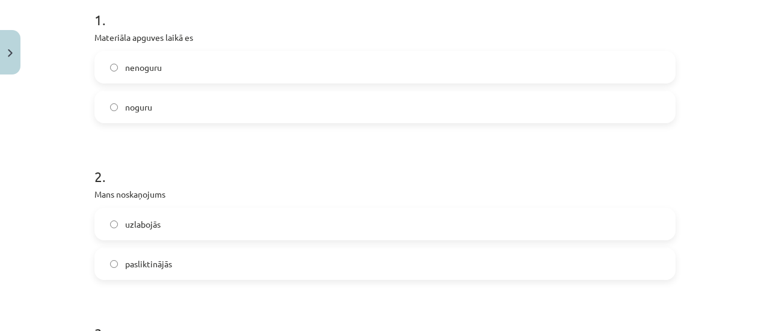
click at [220, 229] on label "uzlabojās" at bounding box center [385, 224] width 579 height 30
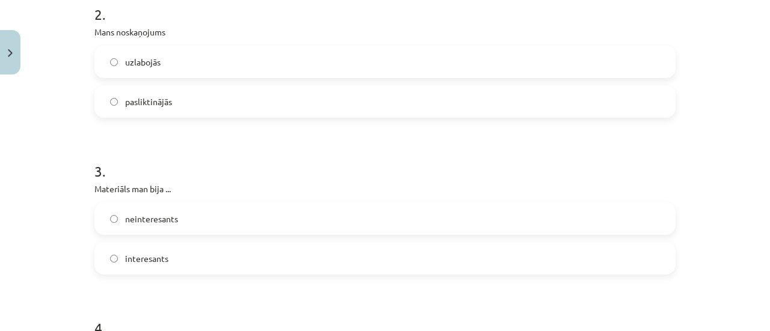
scroll to position [471, 0]
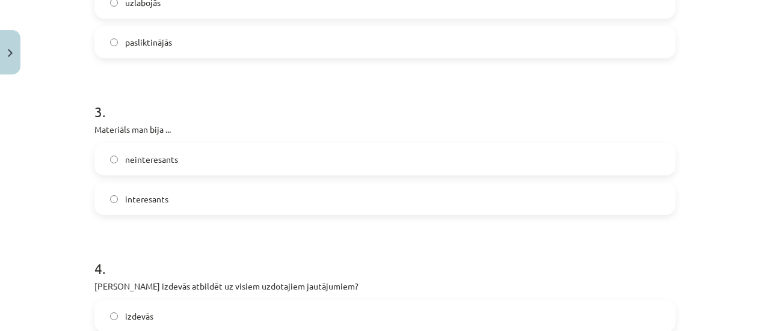
click at [334, 42] on label "pasliktinājās" at bounding box center [385, 42] width 579 height 30
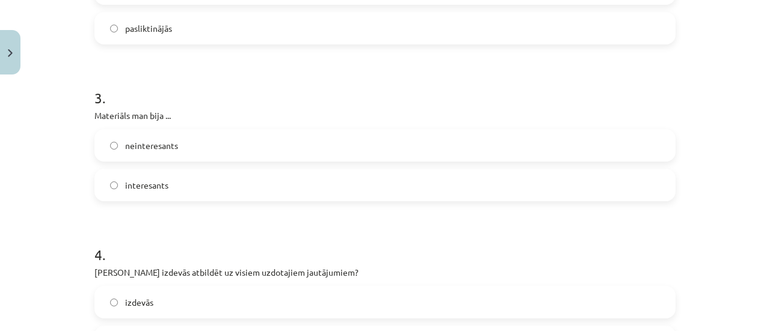
scroll to position [487, 0]
click at [235, 191] on label "interesants" at bounding box center [385, 183] width 579 height 30
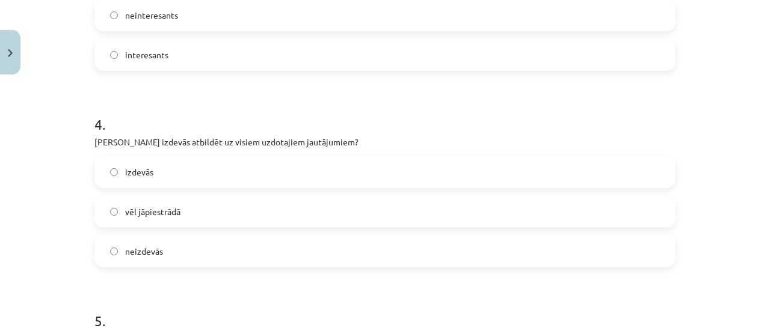
click at [288, 186] on label "izdevās" at bounding box center [385, 172] width 579 height 30
drag, startPoint x: 329, startPoint y: 246, endPoint x: 769, endPoint y: 193, distance: 443.4
click at [769, 193] on div "Mācību tēma: Angļu valodas i - 11. klases 1. ieskaites mācību materiāls #9 🤔 Se…" at bounding box center [385, 165] width 770 height 331
click at [270, 259] on label "neizdevās" at bounding box center [385, 251] width 579 height 30
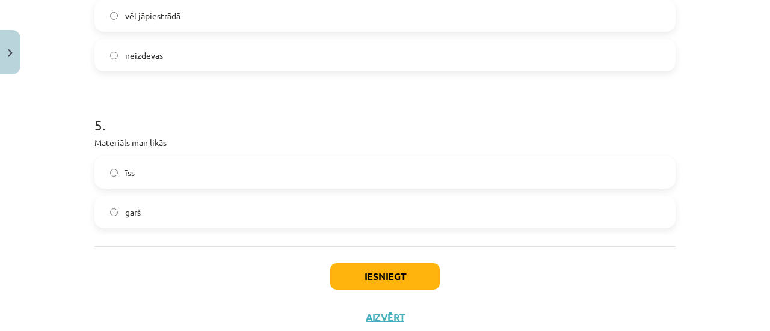
scroll to position [843, 0]
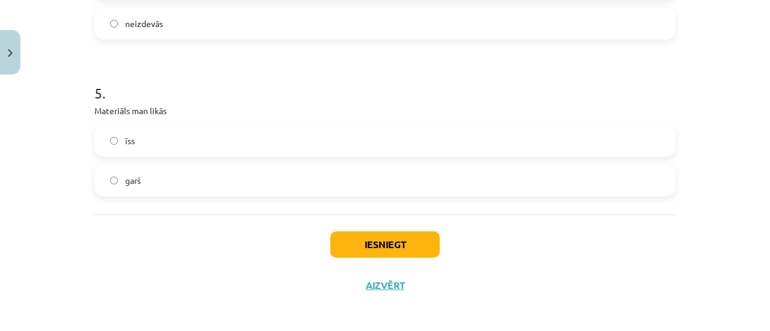
click at [223, 131] on label "īss" at bounding box center [385, 141] width 579 height 30
click at [253, 185] on label "garš" at bounding box center [385, 180] width 579 height 30
click at [246, 136] on label "īss" at bounding box center [385, 141] width 579 height 30
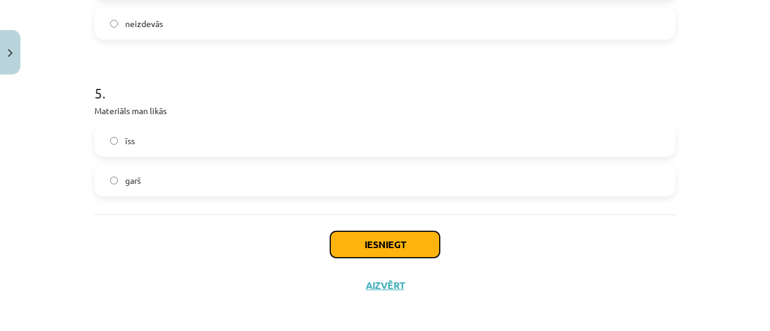
click at [358, 245] on button "Iesniegt" at bounding box center [384, 245] width 109 height 26
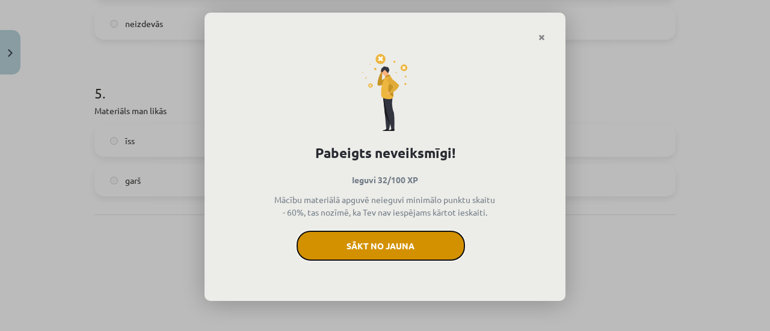
click at [400, 240] on button "Sākt no jauna" at bounding box center [381, 246] width 168 height 30
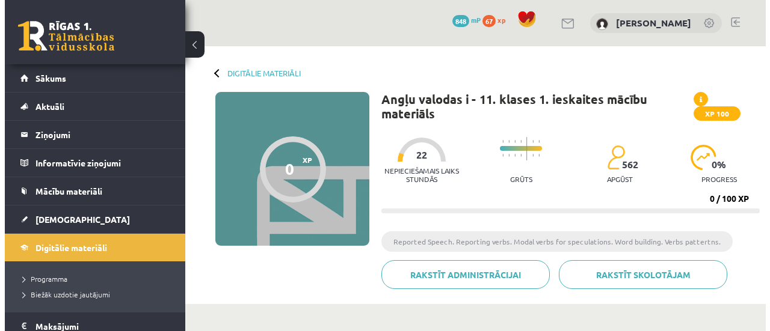
scroll to position [256, 0]
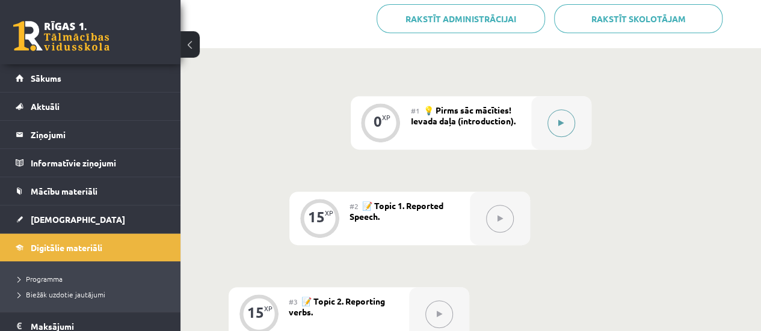
click at [558, 124] on icon at bounding box center [560, 123] width 5 height 7
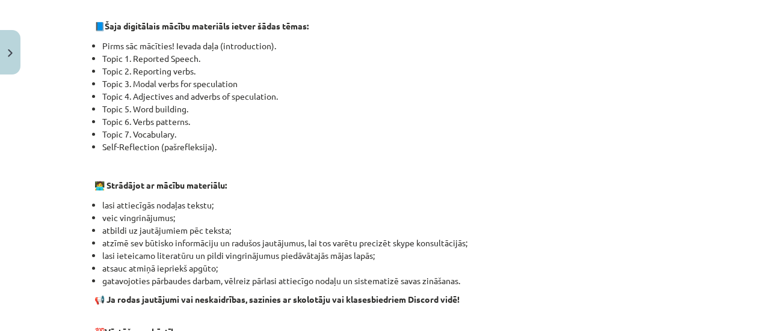
scroll to position [932, 0]
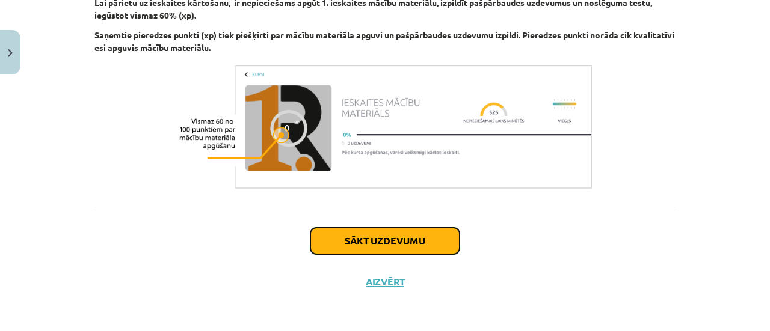
click at [372, 238] on button "Sākt uzdevumu" at bounding box center [384, 241] width 149 height 26
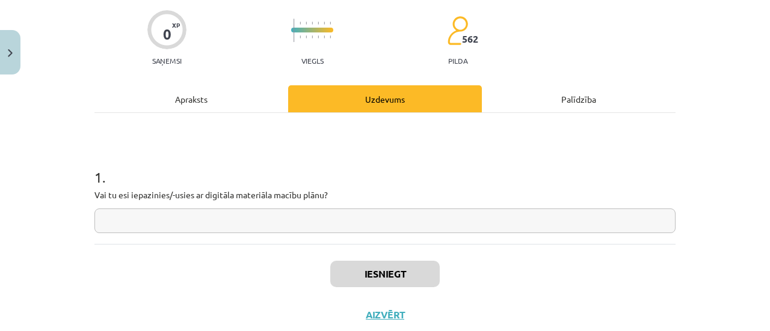
scroll to position [97, 0]
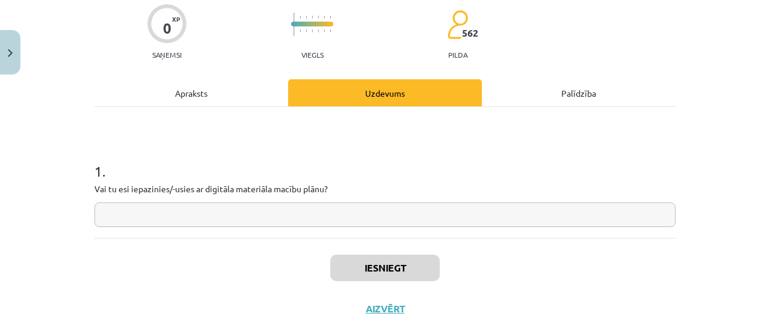
click at [501, 219] on input "text" at bounding box center [384, 215] width 581 height 25
type input "*"
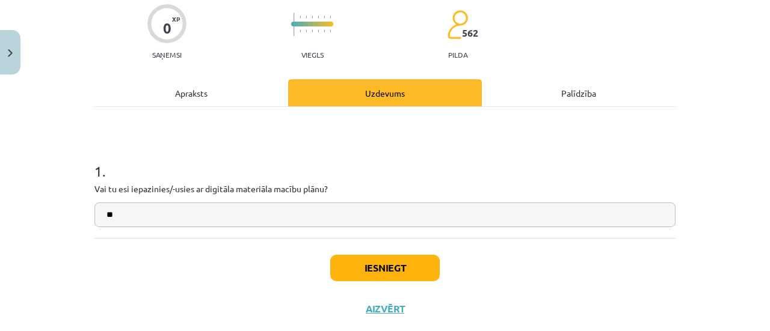
type input "**"
drag, startPoint x: 364, startPoint y: 283, endPoint x: 357, endPoint y: 275, distance: 11.5
click at [357, 275] on div "Iesniegt Aizvērt" at bounding box center [384, 280] width 581 height 84
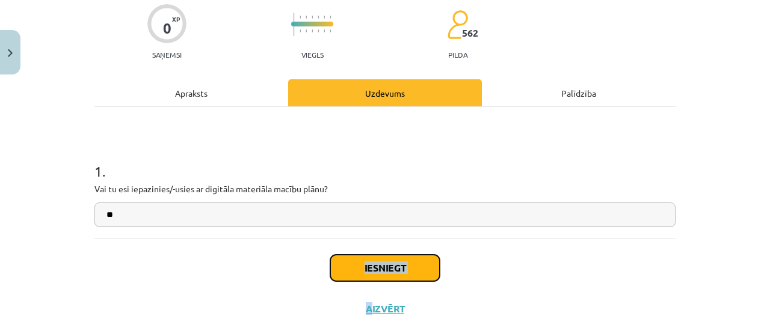
click at [357, 275] on button "Iesniegt" at bounding box center [384, 268] width 109 height 26
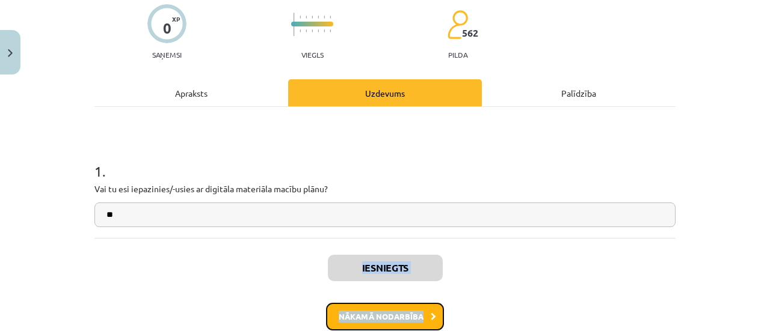
click at [431, 317] on icon at bounding box center [433, 317] width 5 height 8
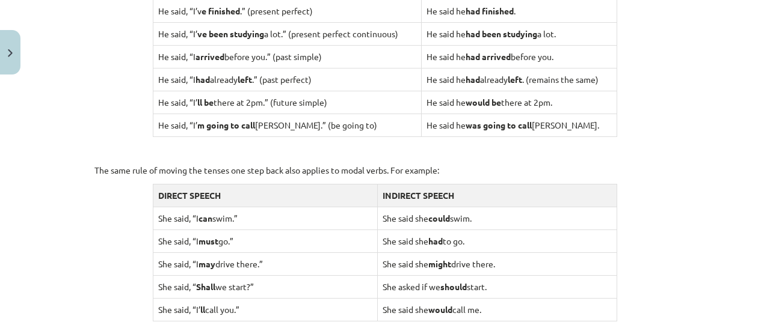
scroll to position [1199, 0]
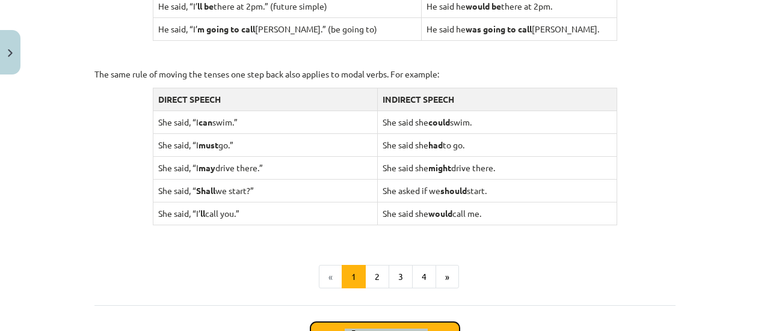
click at [392, 324] on button "Sākt uzdevumu" at bounding box center [384, 335] width 149 height 26
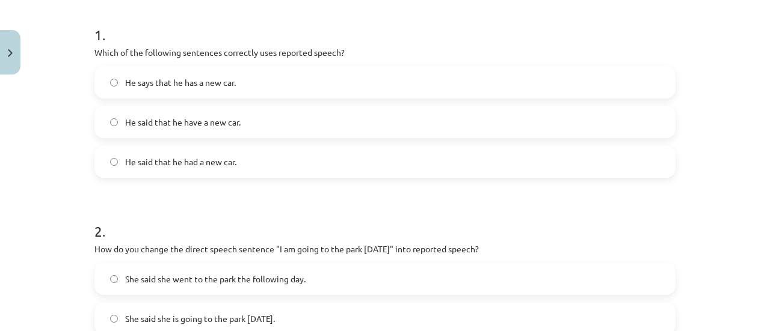
scroll to position [241, 0]
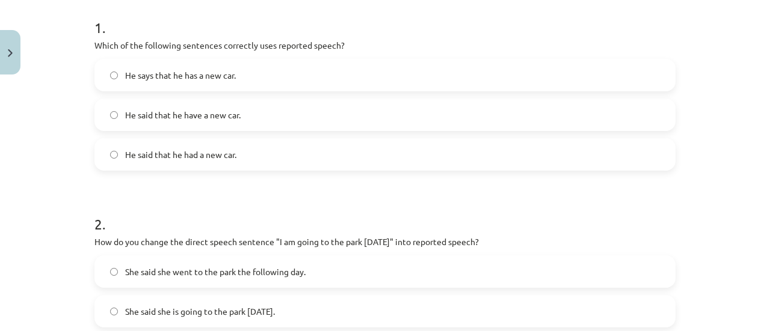
click at [287, 162] on label "He said that he had a new car." at bounding box center [385, 155] width 579 height 30
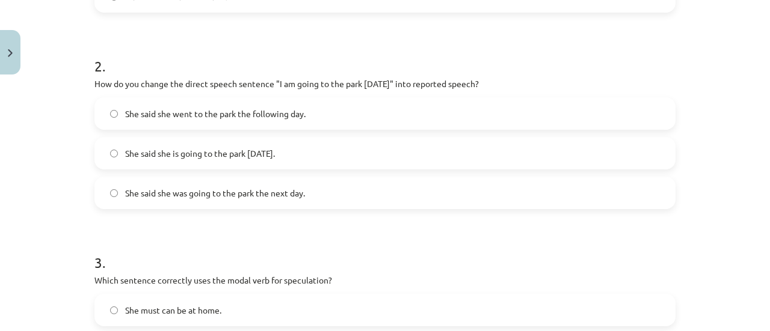
scroll to position [410, 0]
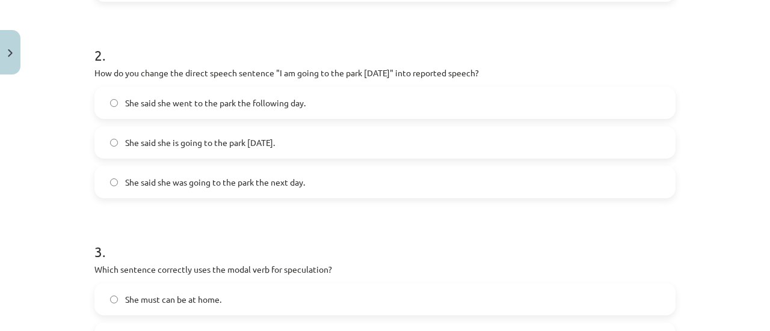
click at [407, 100] on label "She said she went to the park the following day." at bounding box center [385, 103] width 579 height 30
click at [348, 191] on label "She said she was going to the park the next day." at bounding box center [385, 182] width 579 height 30
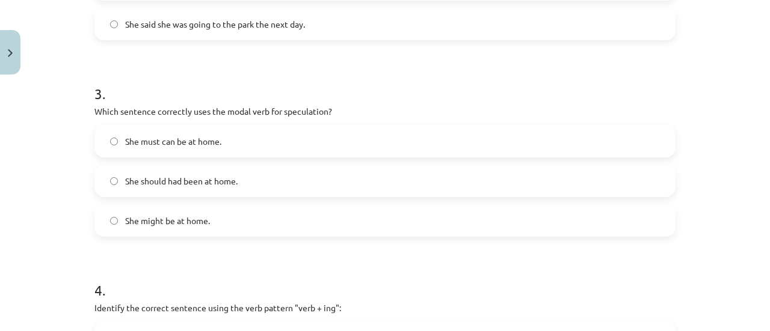
scroll to position [575, 0]
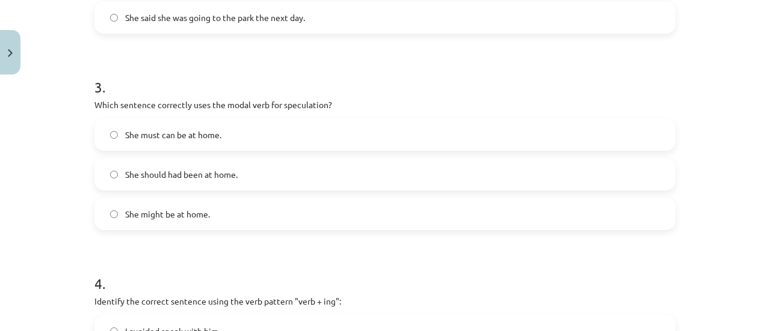
click at [327, 199] on label "She might be at home." at bounding box center [385, 214] width 579 height 30
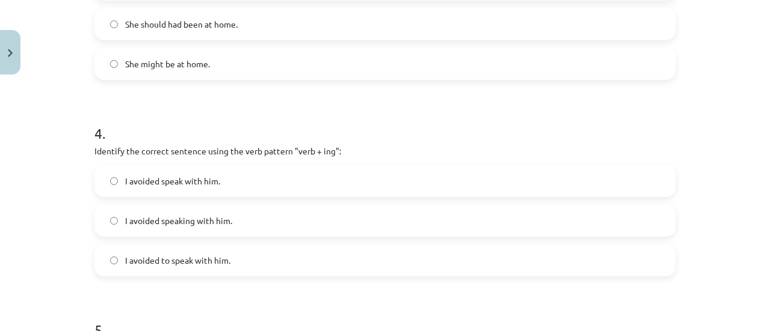
scroll to position [766, 0]
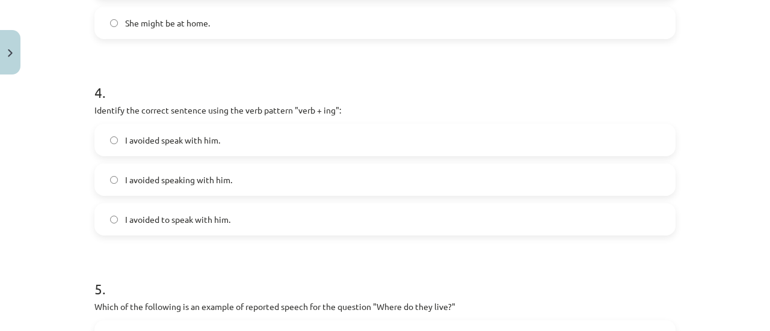
click at [261, 182] on label "I avoided speaking with him." at bounding box center [385, 180] width 579 height 30
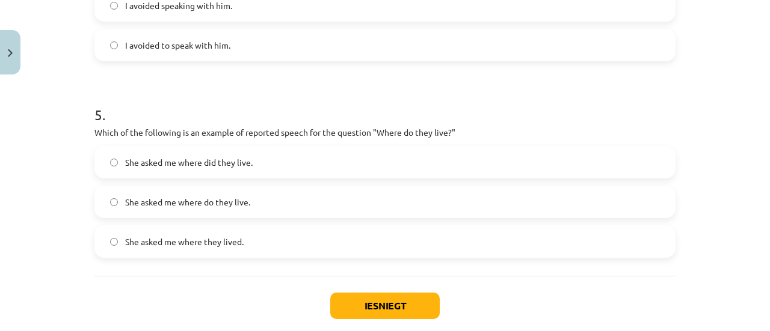
scroll to position [949, 0]
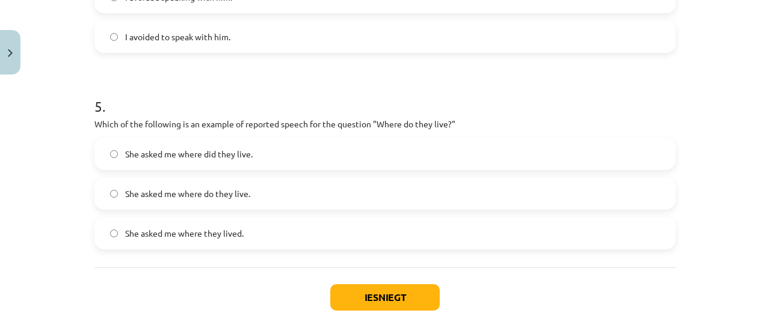
click at [318, 195] on label "She asked me where do they live." at bounding box center [385, 194] width 579 height 30
click at [386, 290] on button "Iesniegt" at bounding box center [384, 297] width 109 height 26
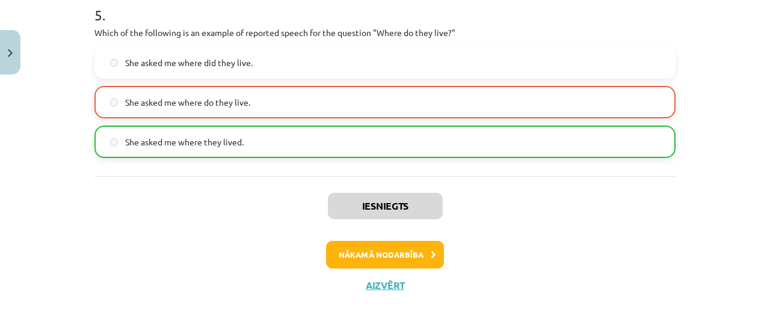
scroll to position [1044, 0]
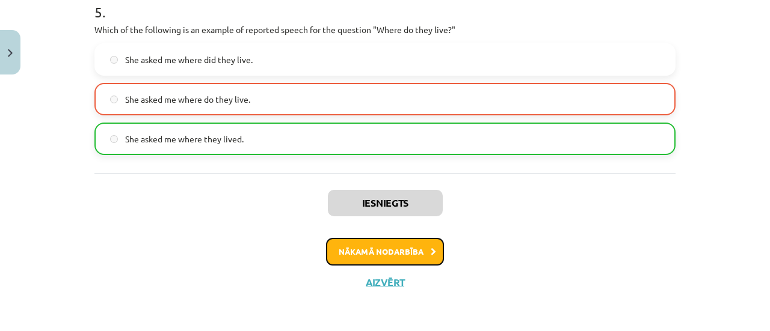
click at [404, 250] on button "Nākamā nodarbība" at bounding box center [385, 252] width 118 height 28
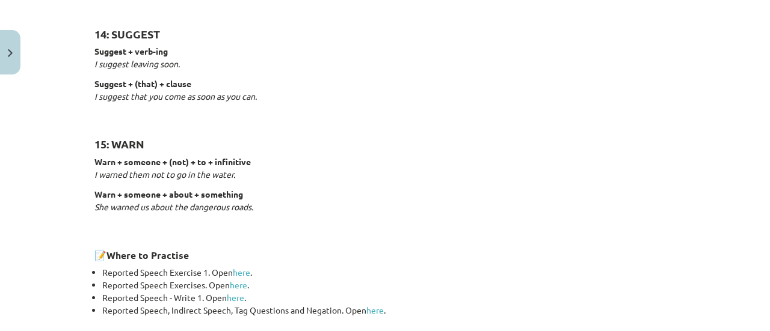
scroll to position [1895, 0]
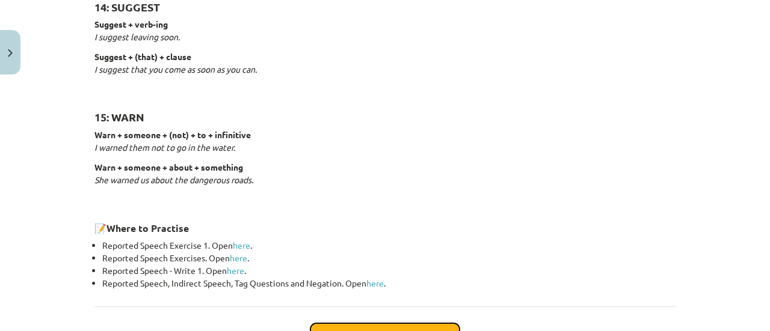
click at [409, 324] on button "Sākt uzdevumu" at bounding box center [384, 337] width 149 height 26
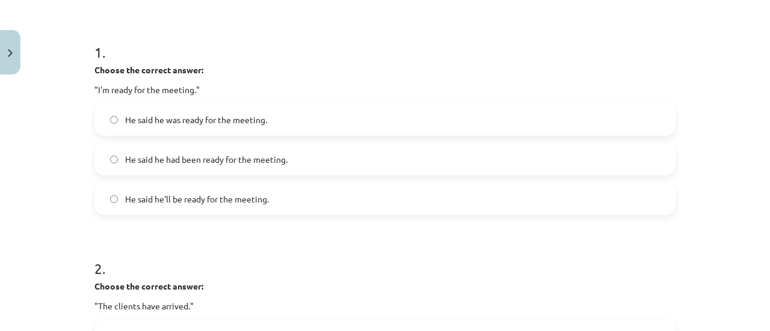
scroll to position [218, 0]
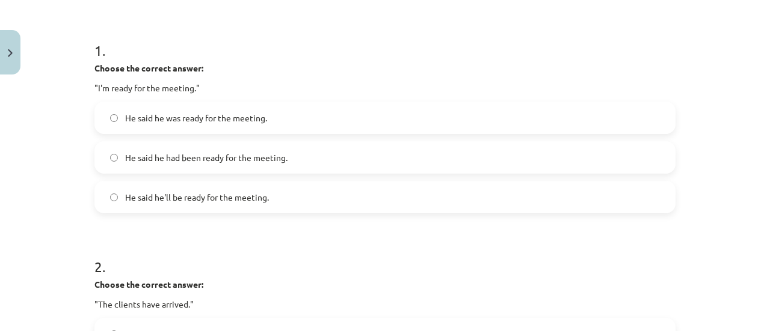
click at [267, 119] on label "He said he was ready for the meeting." at bounding box center [385, 118] width 579 height 30
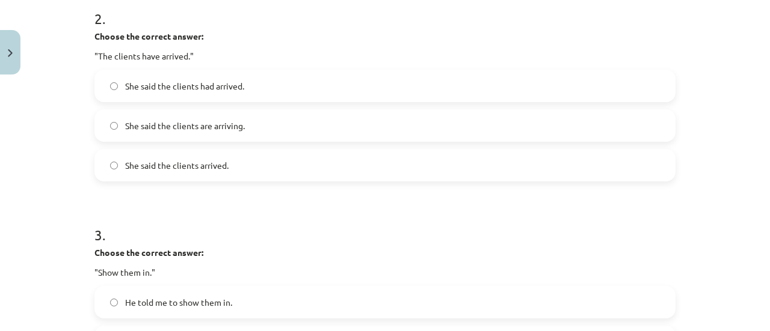
scroll to position [461, 0]
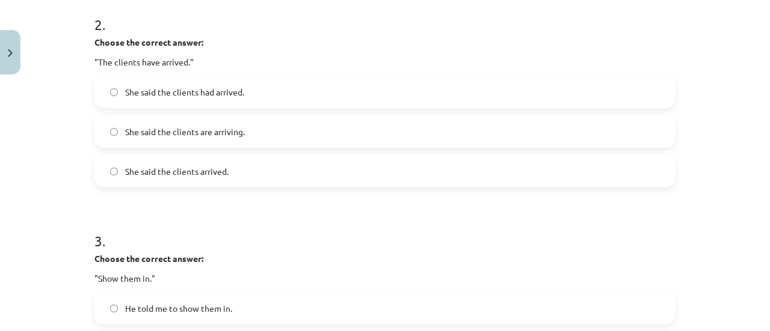
click at [288, 97] on label "She said the clients had arrived." at bounding box center [385, 92] width 579 height 30
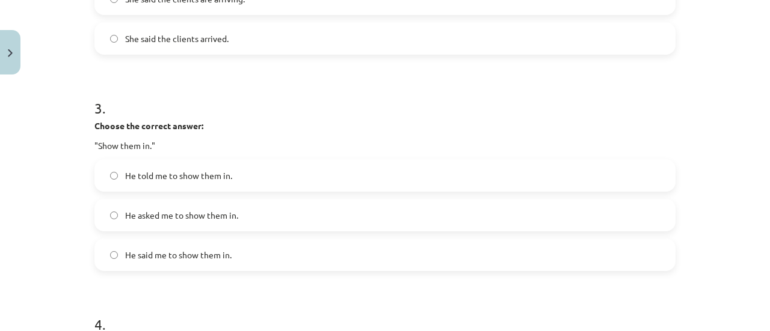
scroll to position [603, 0]
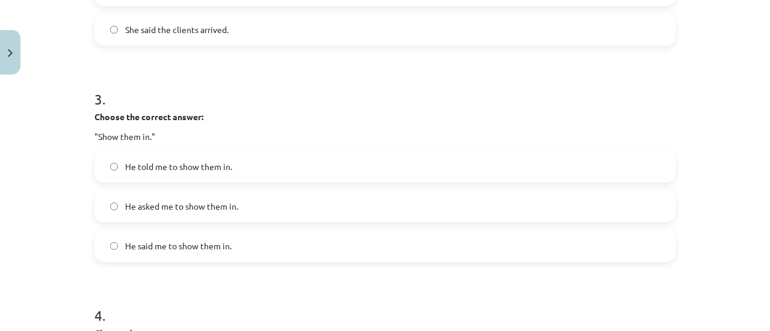
click at [345, 222] on div "He told me to show them in. He asked me to show them in. He said me to show the…" at bounding box center [384, 206] width 581 height 112
click at [383, 206] on label "He asked me to show them in." at bounding box center [385, 206] width 579 height 30
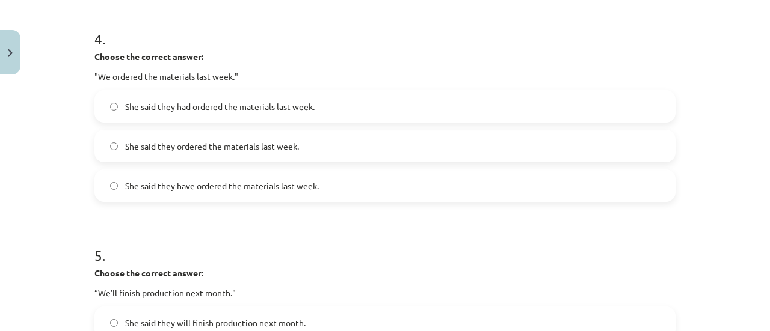
scroll to position [884, 0]
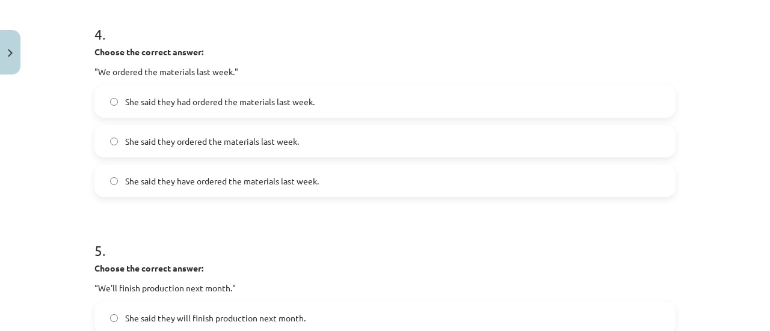
click at [369, 105] on label "She said they had ordered the materials last week." at bounding box center [385, 102] width 579 height 30
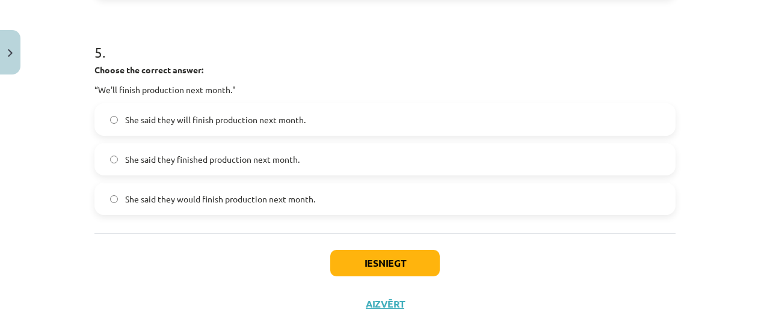
scroll to position [1105, 0]
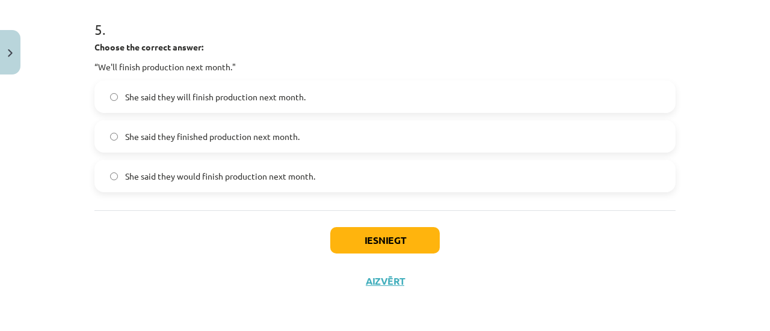
click at [306, 185] on label "She said they would finish production next month." at bounding box center [385, 176] width 579 height 30
click at [391, 246] on button "Iesniegt" at bounding box center [384, 240] width 109 height 26
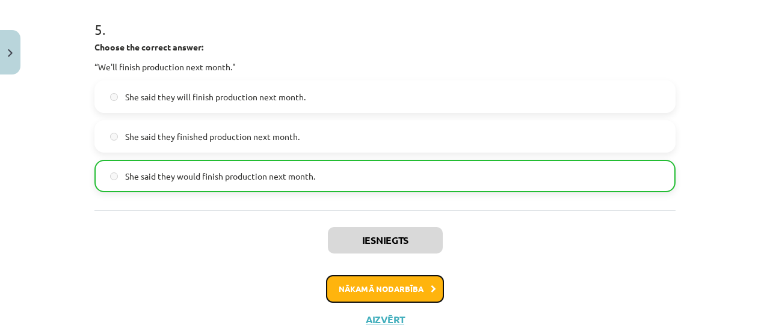
click at [390, 297] on button "Nākamā nodarbība" at bounding box center [385, 289] width 118 height 28
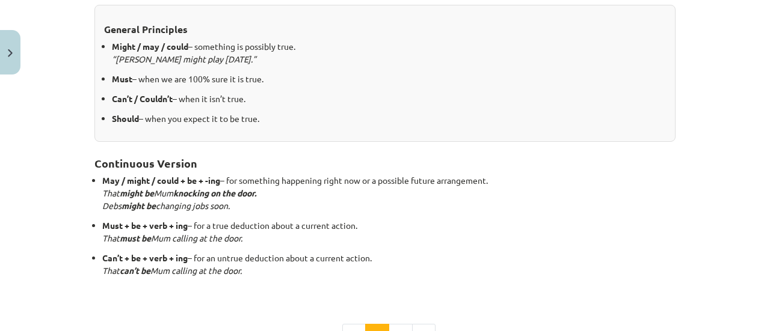
scroll to position [420, 0]
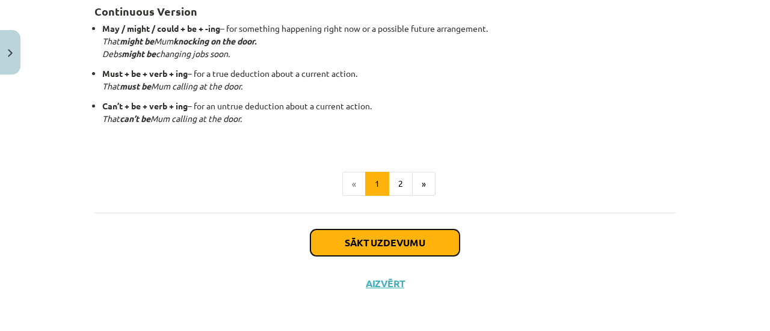
click at [416, 241] on button "Sākt uzdevumu" at bounding box center [384, 243] width 149 height 26
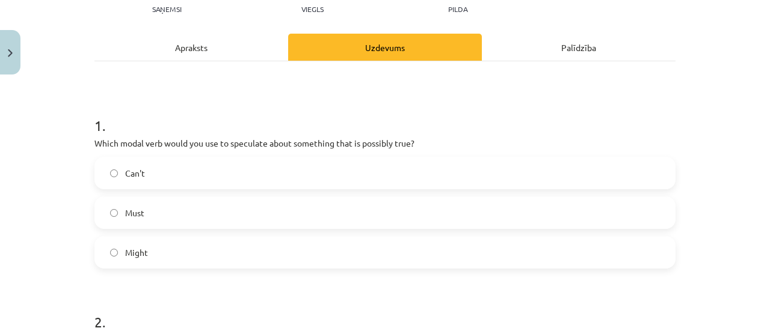
scroll to position [174, 0]
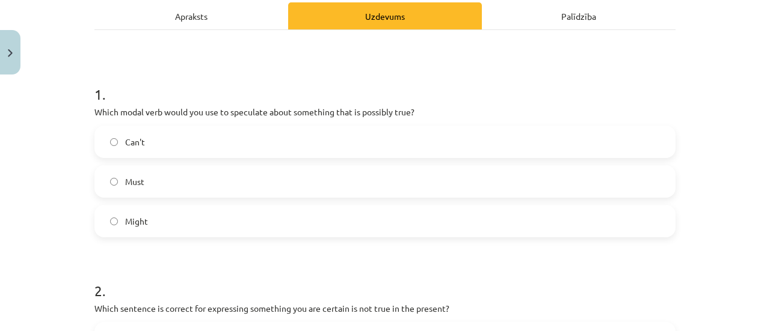
click at [278, 214] on label "Might" at bounding box center [385, 221] width 579 height 30
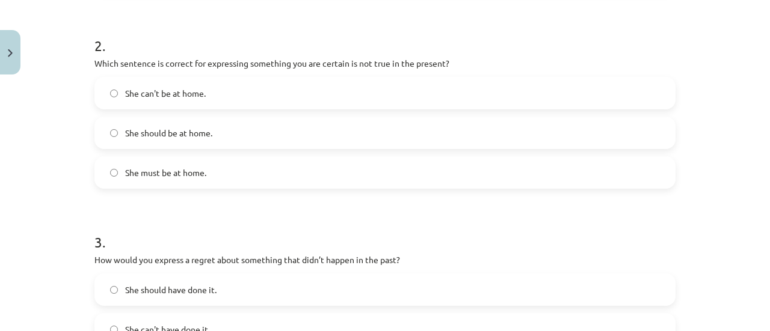
scroll to position [425, 0]
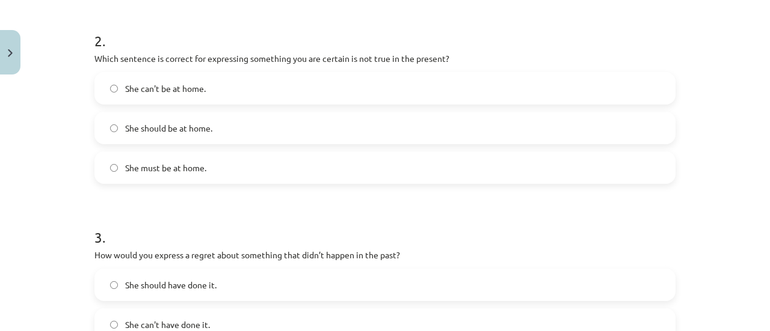
click at [287, 92] on label "She can't be at home." at bounding box center [385, 88] width 579 height 30
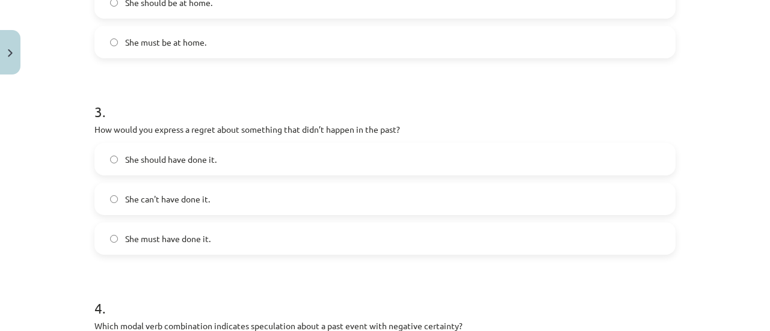
scroll to position [557, 0]
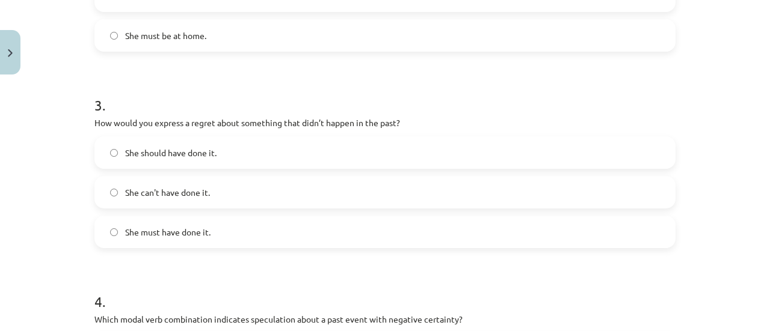
click at [285, 156] on label "She should have done it." at bounding box center [385, 153] width 579 height 30
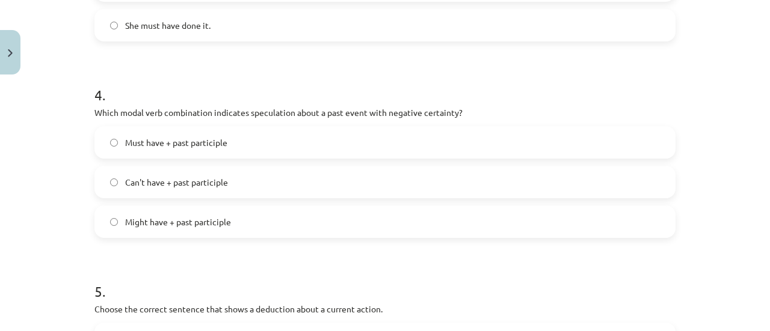
scroll to position [775, 0]
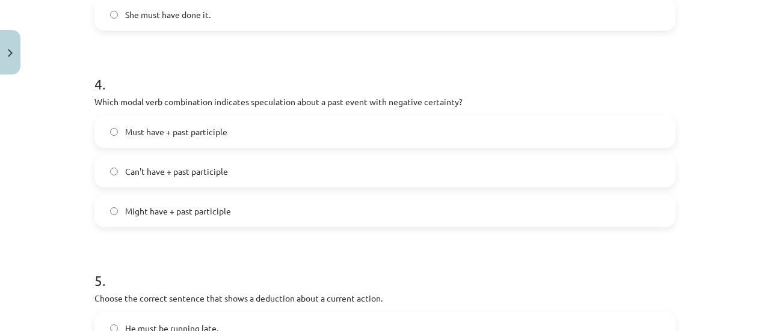
click at [339, 166] on label "Can't have + past participle" at bounding box center [385, 171] width 579 height 30
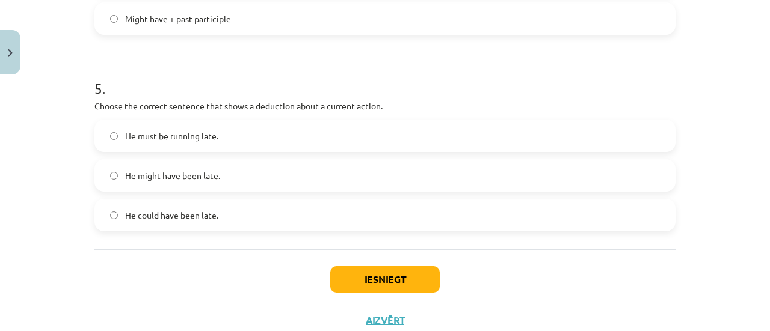
scroll to position [971, 0]
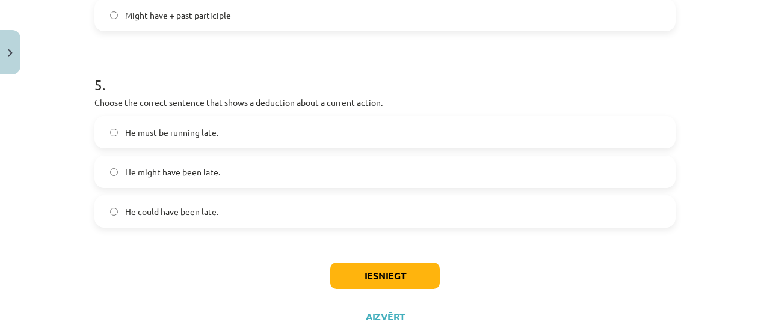
click at [241, 129] on label "He must be running late." at bounding box center [385, 132] width 579 height 30
click at [396, 283] on button "Iesniegt" at bounding box center [384, 276] width 109 height 26
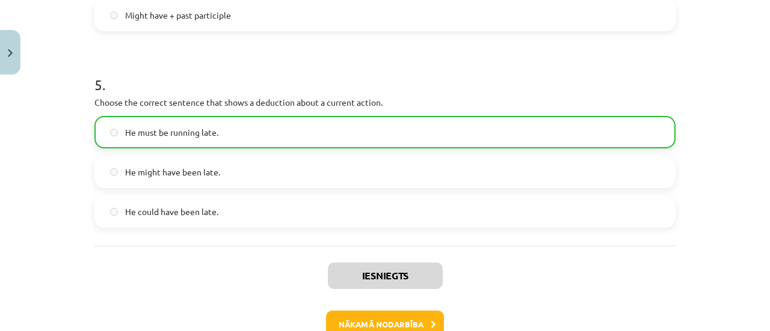
scroll to position [1013, 0]
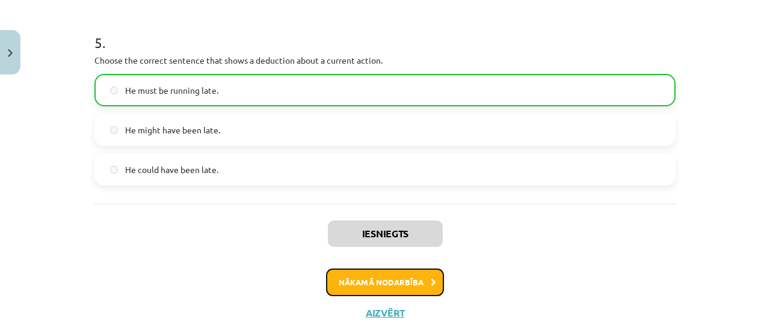
click at [431, 281] on icon at bounding box center [433, 283] width 5 height 8
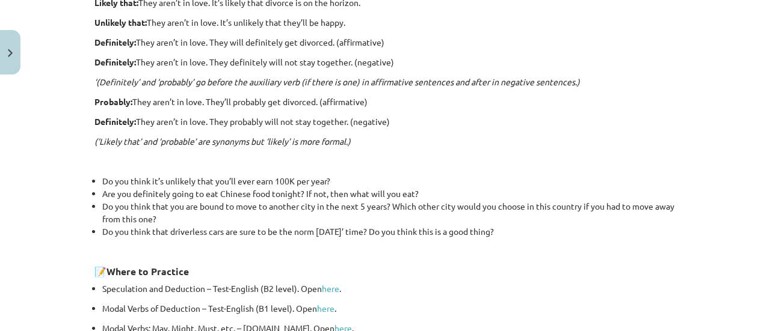
scroll to position [497, 0]
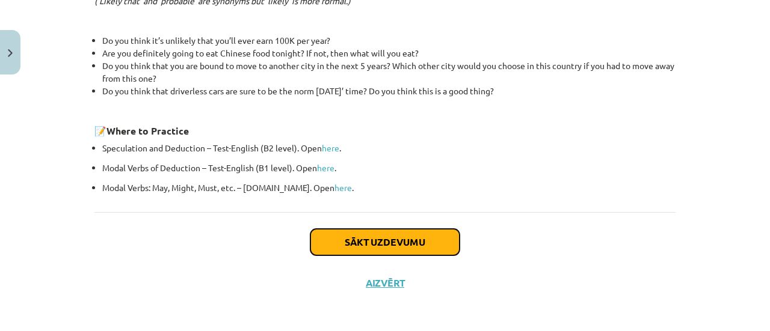
click at [435, 243] on button "Sākt uzdevumu" at bounding box center [384, 242] width 149 height 26
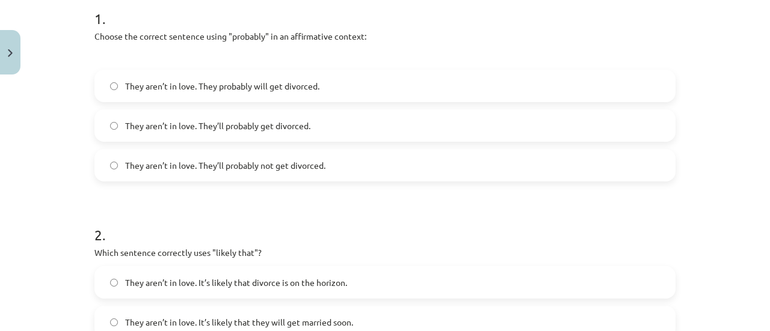
scroll to position [236, 0]
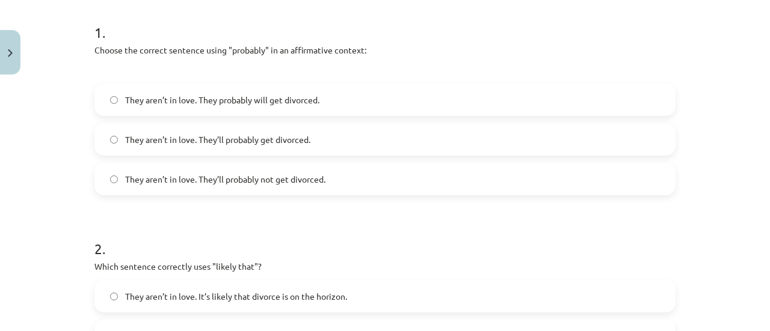
click at [373, 147] on label "They aren’t in love. They’ll probably get divorced." at bounding box center [385, 139] width 579 height 30
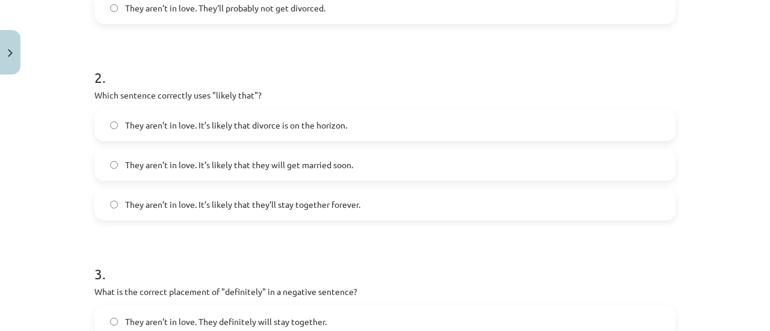
scroll to position [411, 0]
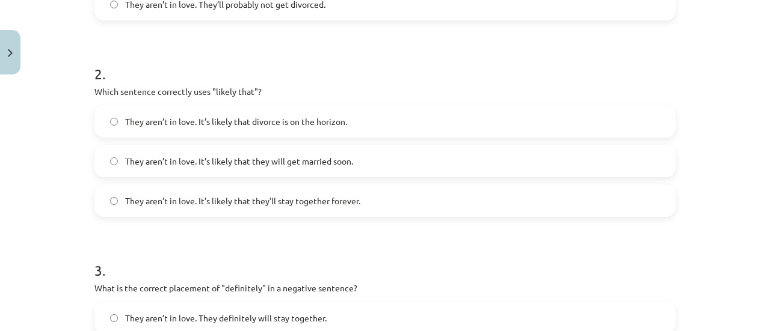
click at [382, 129] on label "They aren’t in love. It’s likely that divorce is on the horizon." at bounding box center [385, 121] width 579 height 30
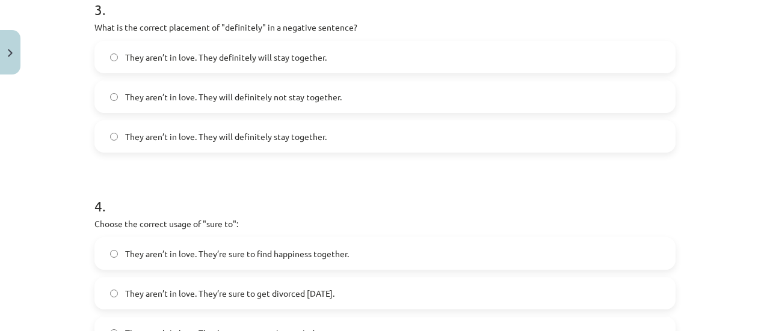
scroll to position [675, 0]
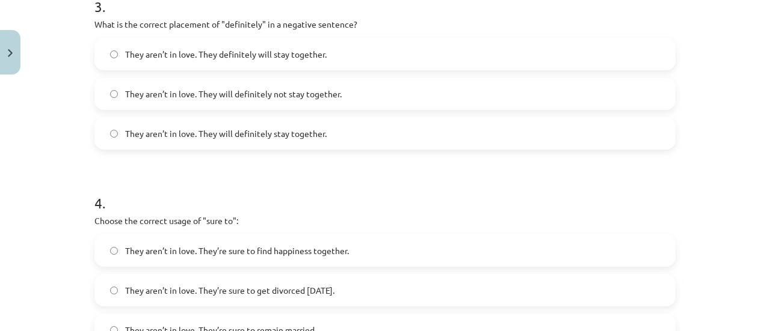
click at [483, 103] on label "They aren’t in love. They will definitely not stay together." at bounding box center [385, 94] width 579 height 30
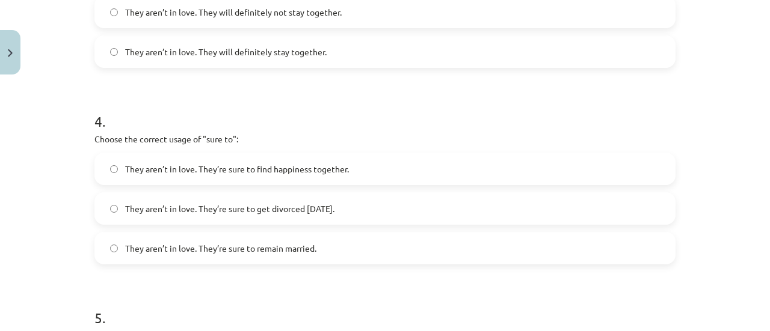
scroll to position [757, 0]
click at [378, 206] on label "They aren’t in love. They’re sure to get divorced [DATE]." at bounding box center [385, 209] width 579 height 30
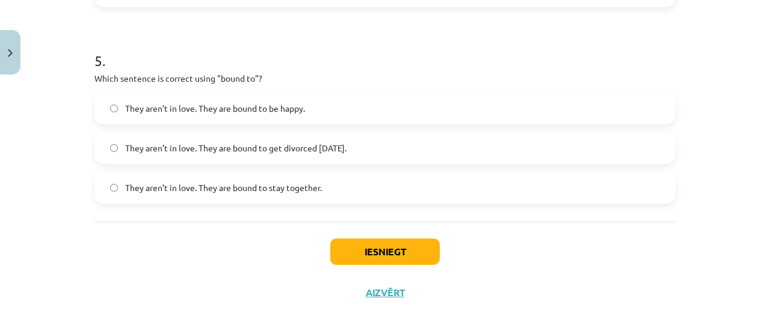
scroll to position [1016, 0]
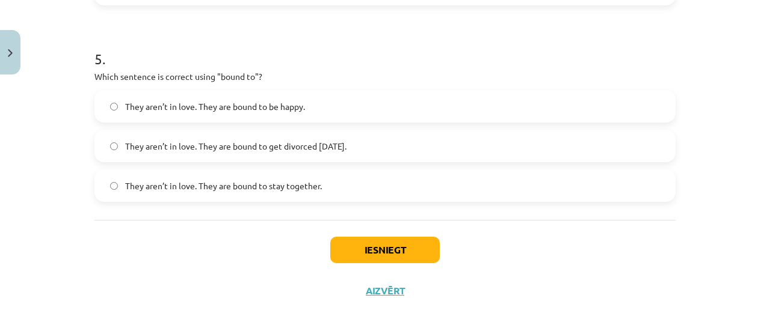
click at [415, 134] on label "They aren’t in love. They are bound to get divorced [DATE]." at bounding box center [385, 146] width 579 height 30
click at [402, 246] on button "Iesniegt" at bounding box center [384, 250] width 109 height 26
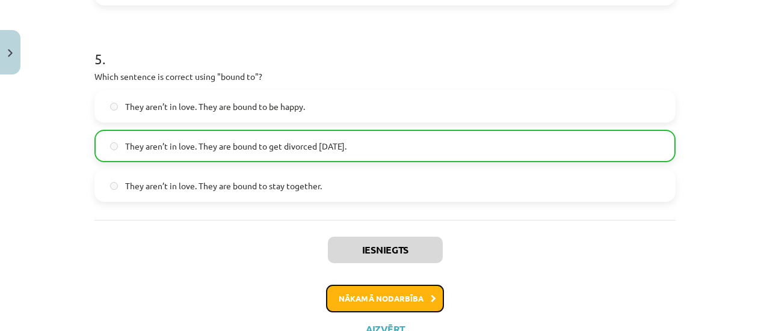
click at [413, 291] on button "Nākamā nodarbība" at bounding box center [385, 299] width 118 height 28
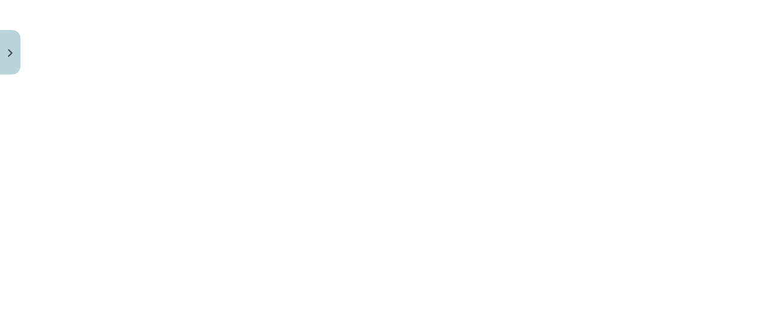
scroll to position [1630, 0]
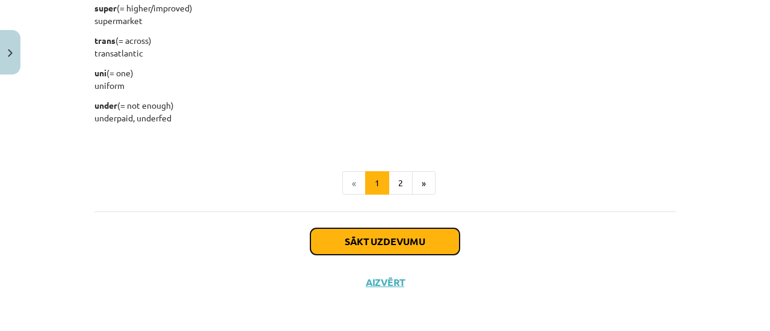
click at [343, 244] on button "Sākt uzdevumu" at bounding box center [384, 242] width 149 height 26
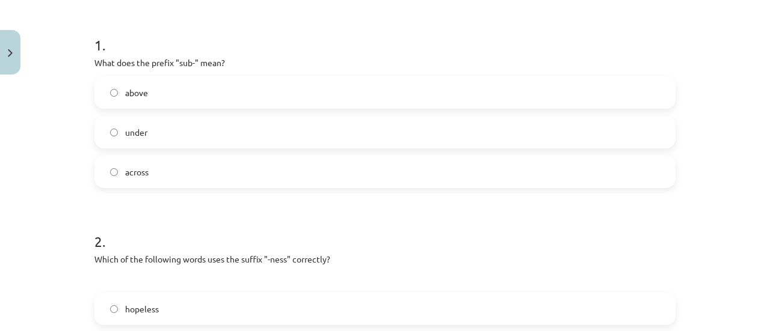
scroll to position [231, 0]
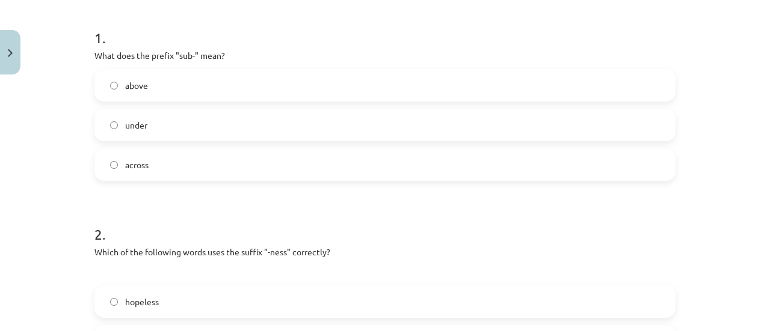
click at [245, 127] on label "under" at bounding box center [385, 125] width 579 height 30
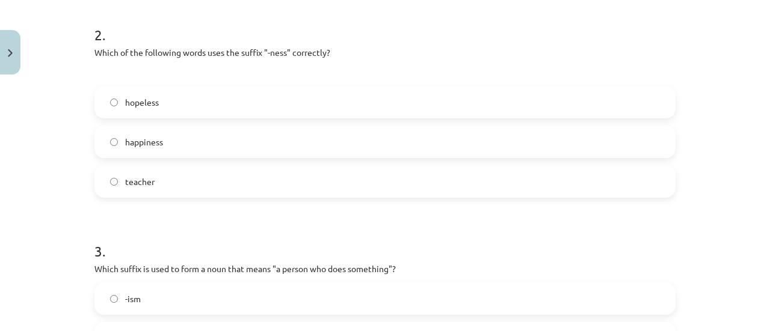
scroll to position [446, 0]
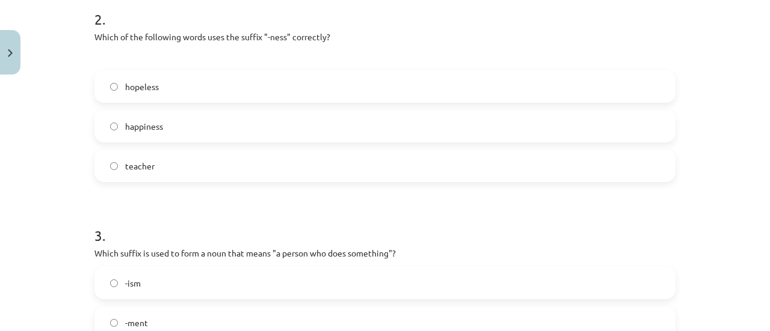
click at [324, 128] on label "happiness" at bounding box center [385, 126] width 579 height 30
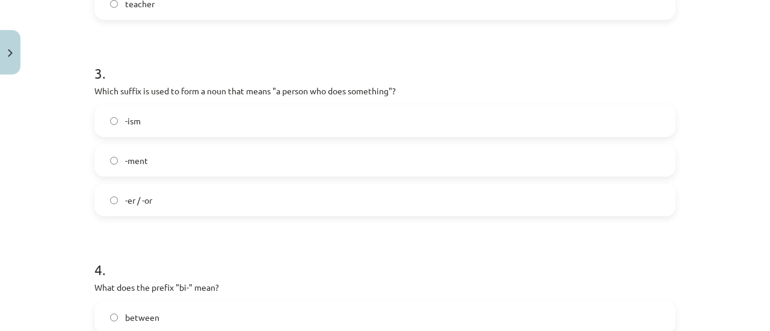
scroll to position [642, 0]
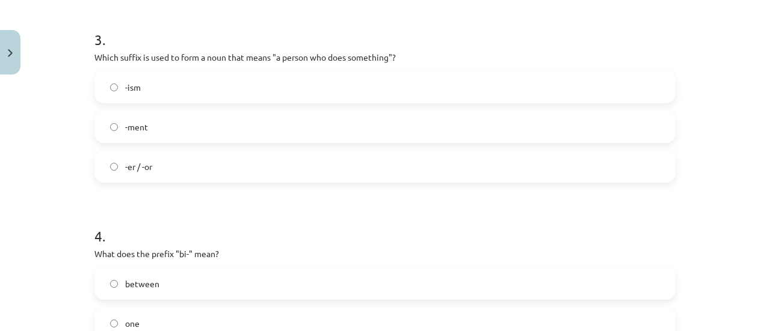
click at [206, 166] on label "-er / -or" at bounding box center [385, 167] width 579 height 30
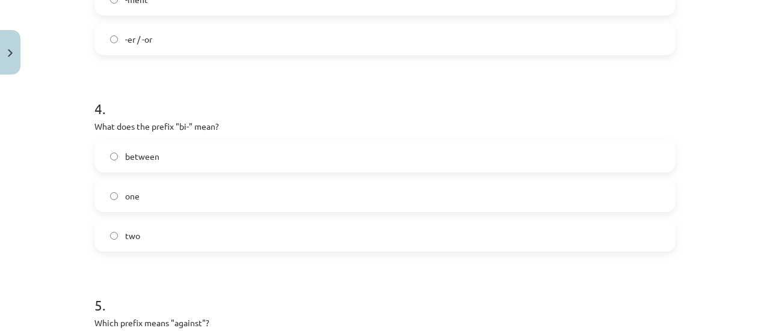
scroll to position [852, 0]
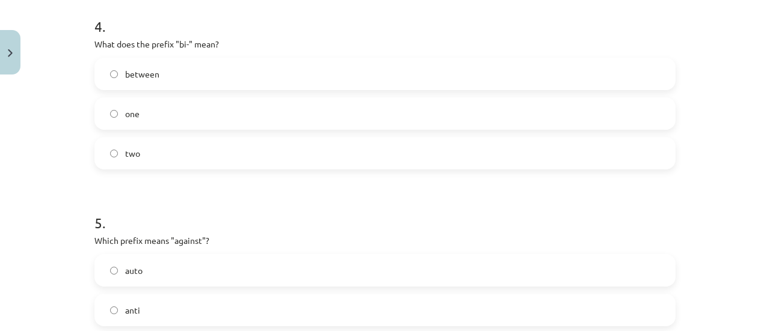
click at [164, 146] on label "two" at bounding box center [385, 153] width 579 height 30
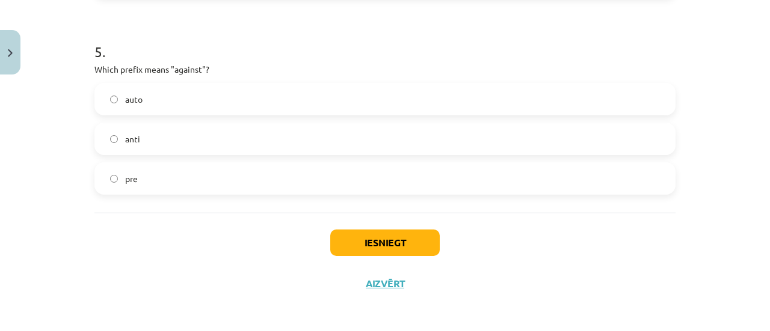
scroll to position [1026, 0]
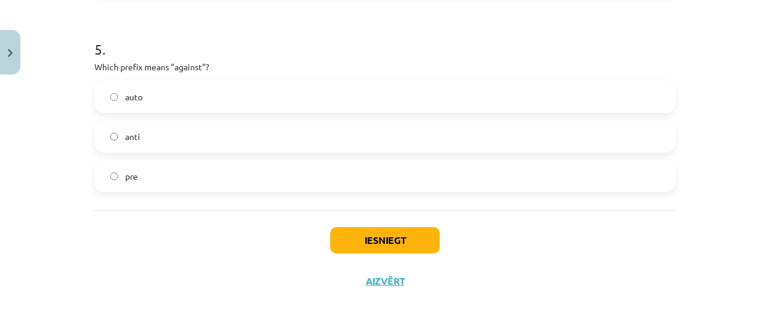
click at [174, 146] on label "anti" at bounding box center [385, 136] width 579 height 30
drag, startPoint x: 318, startPoint y: 171, endPoint x: 357, endPoint y: 239, distance: 77.9
click at [357, 239] on button "Iesniegt" at bounding box center [384, 240] width 109 height 26
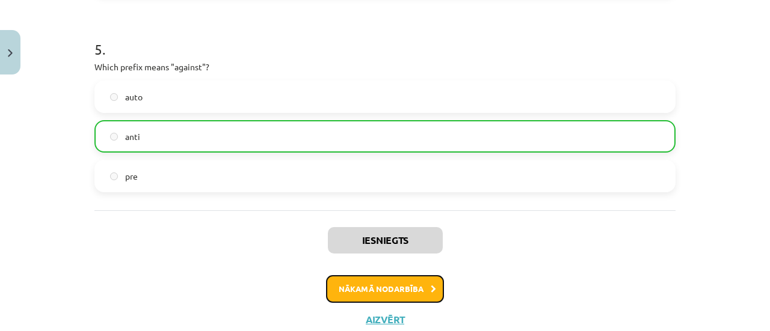
click at [412, 281] on button "Nākamā nodarbība" at bounding box center [385, 289] width 118 height 28
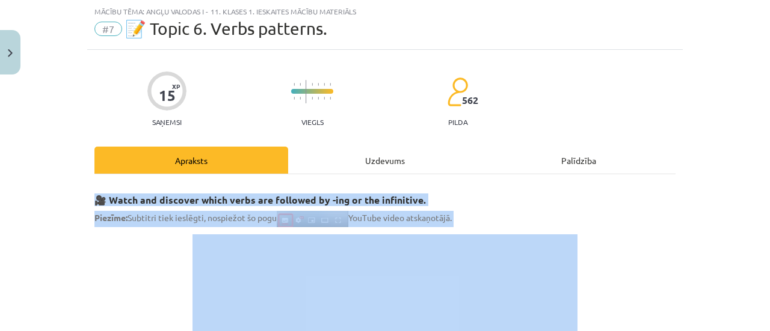
scroll to position [1719, 0]
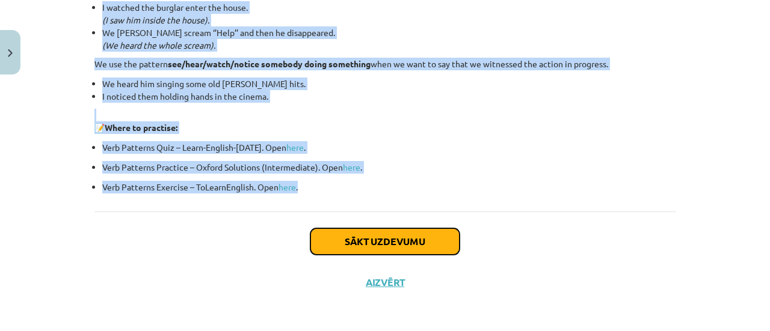
click at [415, 233] on button "Sākt uzdevumu" at bounding box center [384, 242] width 149 height 26
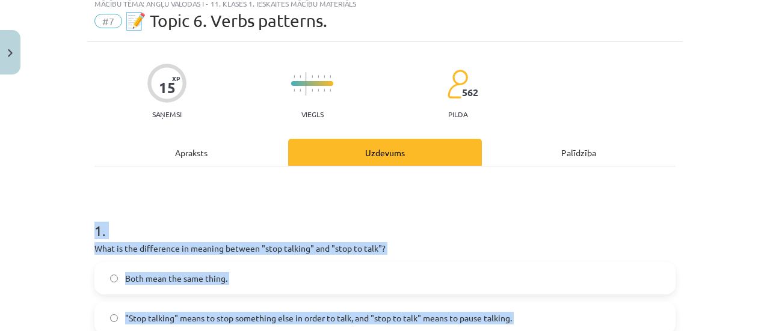
scroll to position [30, 0]
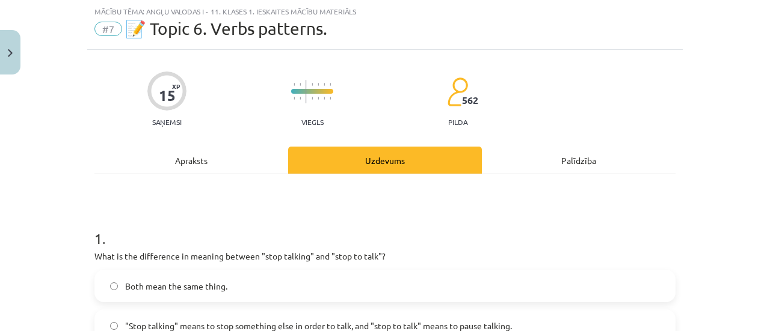
click at [725, 106] on div "Mācību tēma: Angļu valodas i - 11. klases 1. ieskaites mācību materiāls #7 📝 To…" at bounding box center [385, 165] width 770 height 331
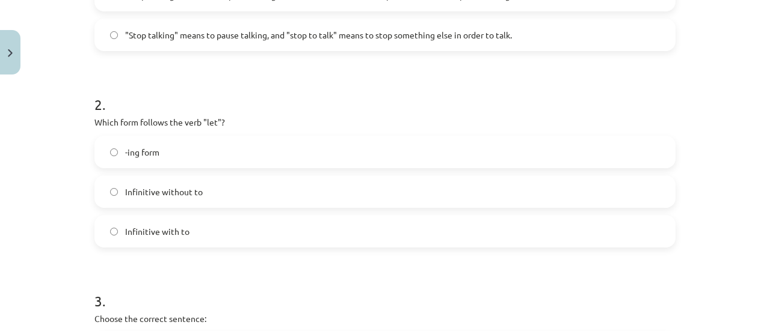
scroll to position [277, 0]
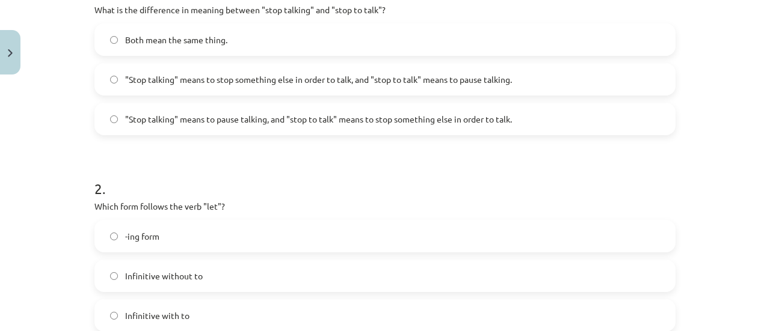
click at [526, 90] on label ""Stop talking" means to stop something else in order to talk, and "stop to talk…" at bounding box center [385, 79] width 579 height 30
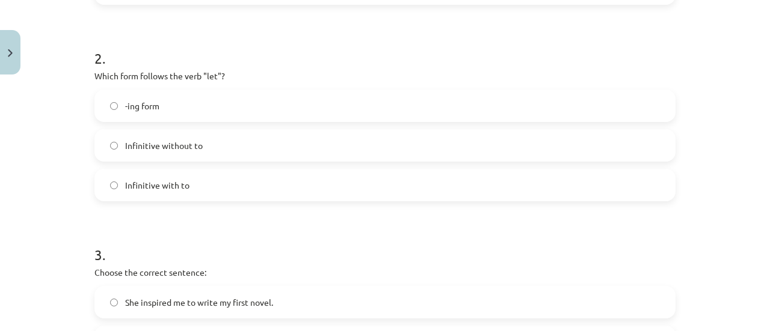
scroll to position [409, 0]
drag, startPoint x: 445, startPoint y: 116, endPoint x: 769, endPoint y: 116, distance: 324.2
click at [760, 116] on div "Mācību tēma: Angļu valodas i - 11. klases 1. ieskaites mācību materiāls #7 📝 To…" at bounding box center [385, 165] width 770 height 331
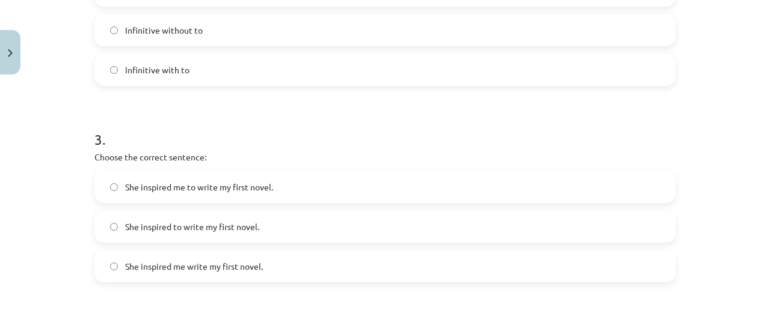
scroll to position [595, 0]
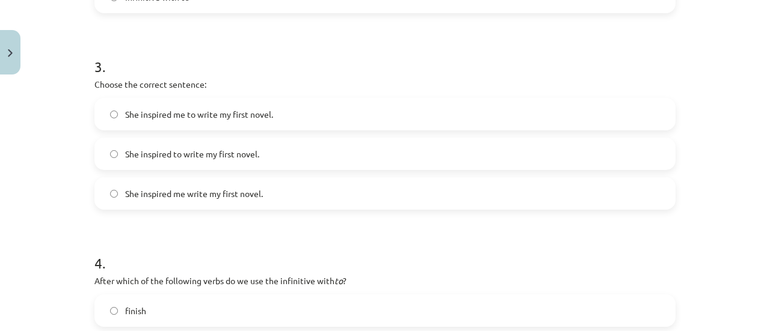
click at [364, 146] on label "She inspired to write my first novel." at bounding box center [385, 154] width 579 height 30
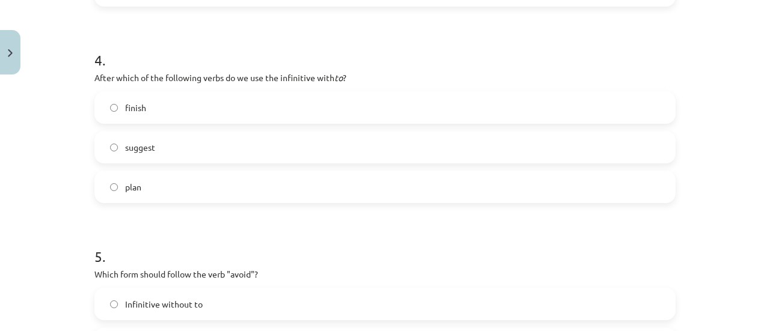
scroll to position [818, 0]
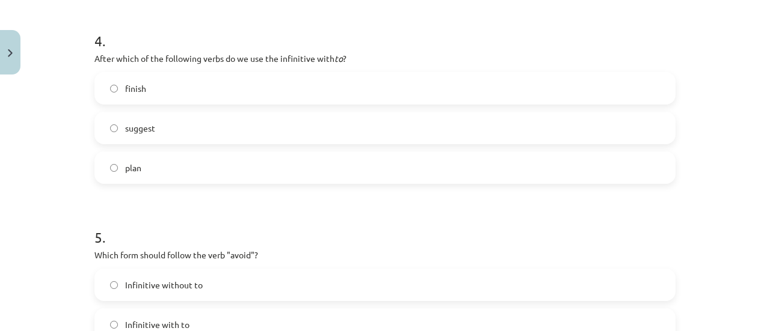
click at [342, 133] on label "suggest" at bounding box center [385, 128] width 579 height 30
click at [395, 97] on label "finish" at bounding box center [385, 88] width 579 height 30
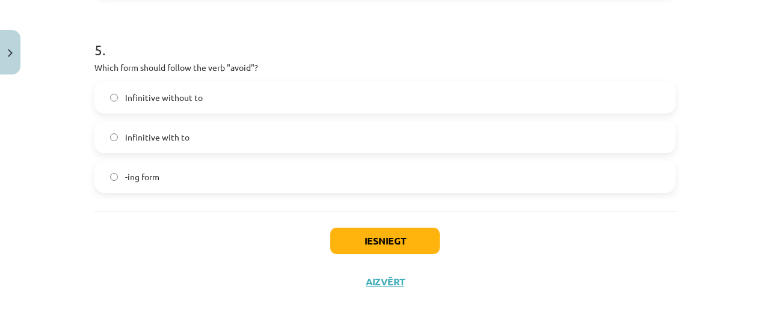
click at [253, 100] on label "Infinitive without to" at bounding box center [385, 97] width 579 height 30
click at [324, 135] on label "Infinitive with to" at bounding box center [385, 137] width 579 height 30
click at [395, 236] on button "Iesniegt" at bounding box center [384, 241] width 109 height 26
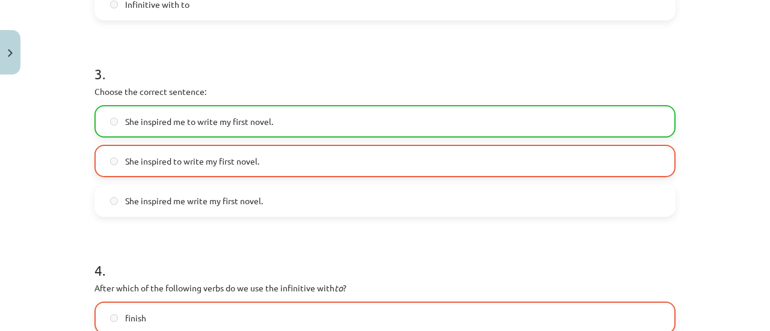
scroll to position [1044, 0]
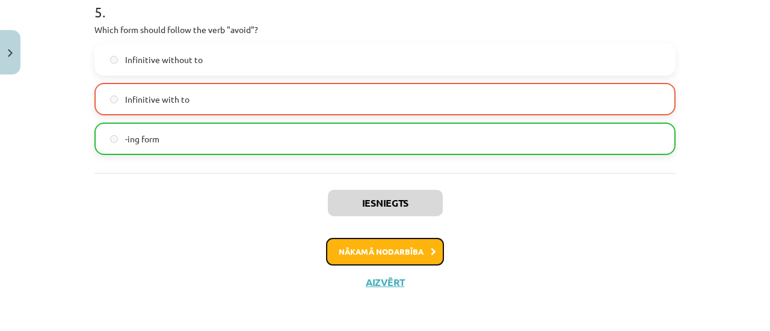
click at [355, 257] on button "Nākamā nodarbība" at bounding box center [385, 252] width 118 height 28
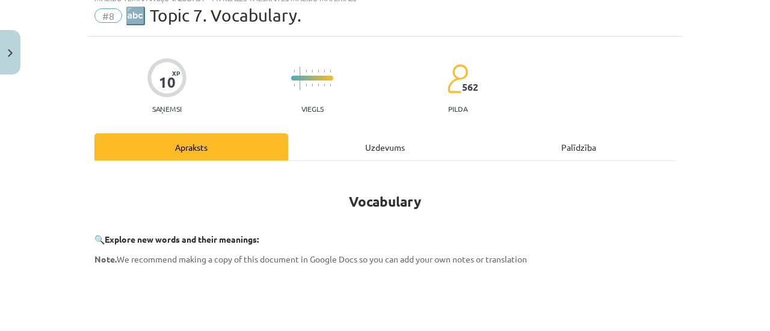
scroll to position [30, 0]
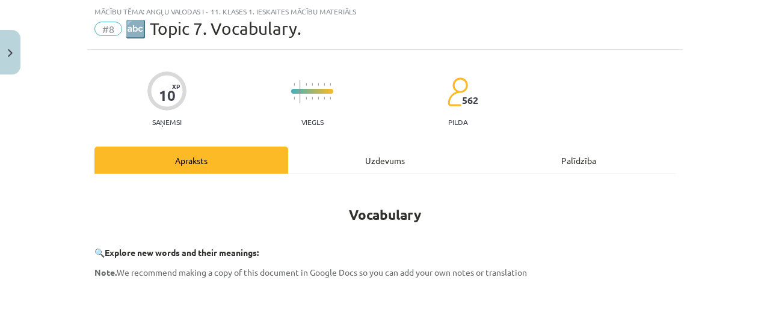
drag, startPoint x: 760, startPoint y: 59, endPoint x: 769, endPoint y: 81, distance: 24.2
click at [760, 81] on div "Mācību tēma: Angļu valodas i - 11. klases 1. ieskaites mācību materiāls #8 🔤 To…" at bounding box center [385, 165] width 770 height 331
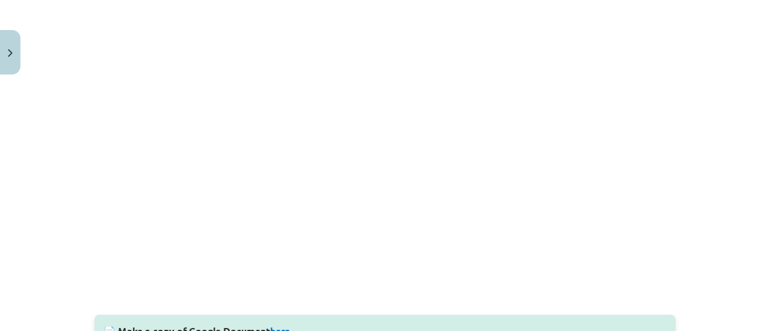
scroll to position [1087, 0]
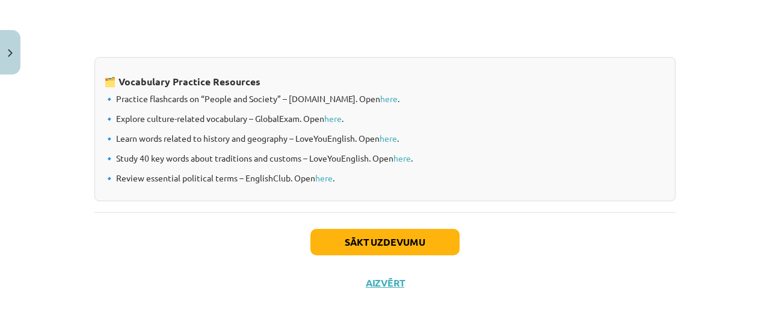
click at [579, 266] on div "Sākt uzdevumu Aizvērt" at bounding box center [384, 254] width 581 height 84
click at [420, 249] on button "Sākt uzdevumu" at bounding box center [384, 242] width 149 height 26
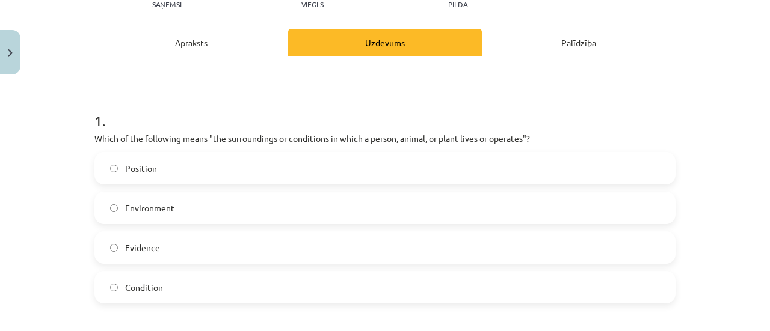
scroll to position [150, 0]
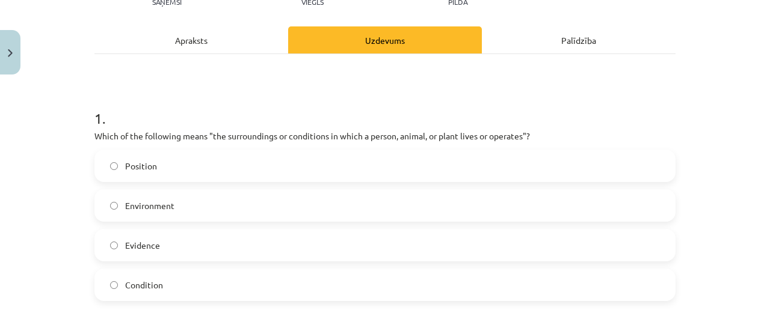
click at [218, 203] on label "Environment" at bounding box center [385, 206] width 579 height 30
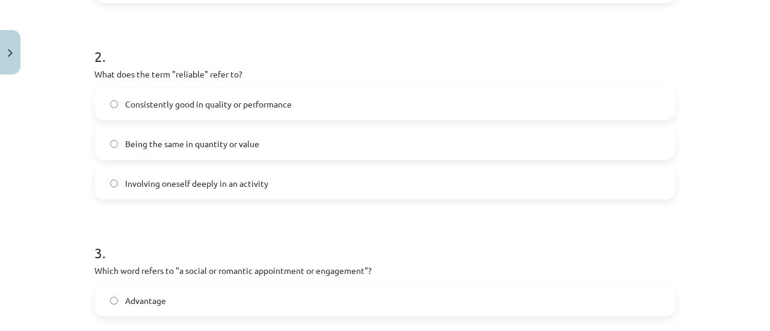
scroll to position [457, 0]
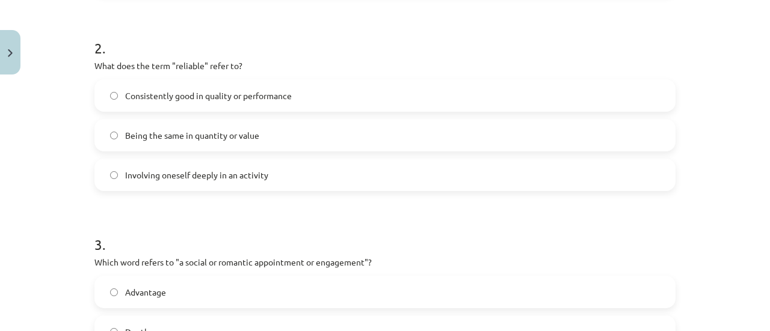
click at [384, 104] on label "Consistently good in quality or performance" at bounding box center [385, 96] width 579 height 30
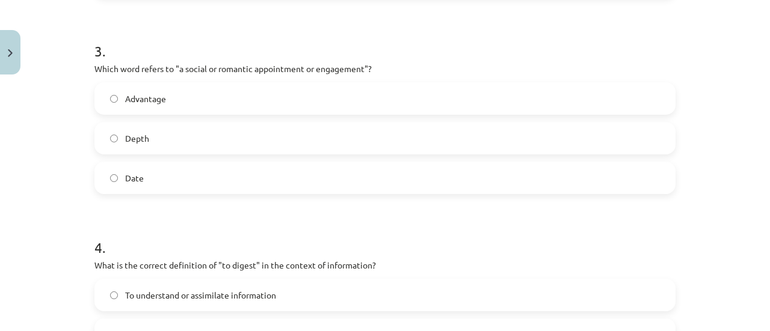
scroll to position [666, 0]
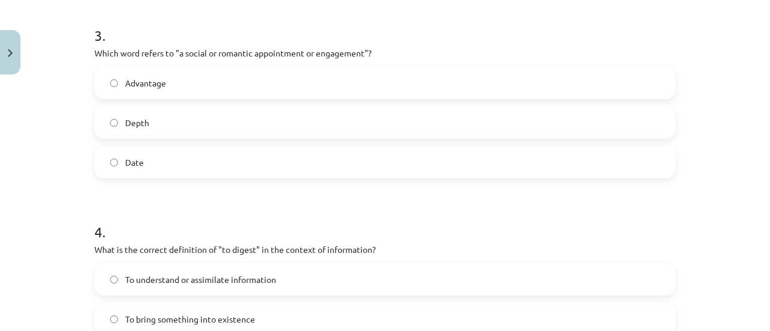
click at [237, 137] on div "Depth" at bounding box center [384, 122] width 581 height 32
click at [540, 109] on label "Depth" at bounding box center [385, 123] width 579 height 30
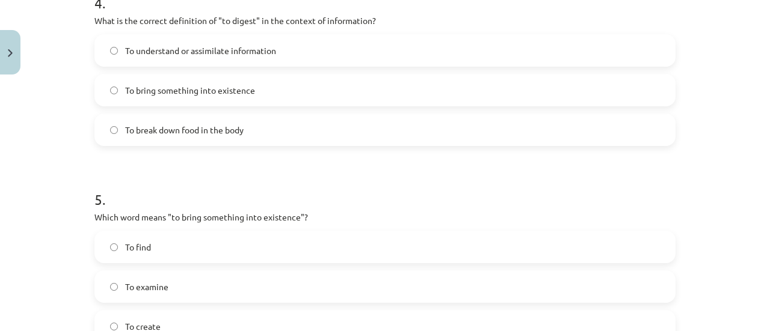
scroll to position [897, 0]
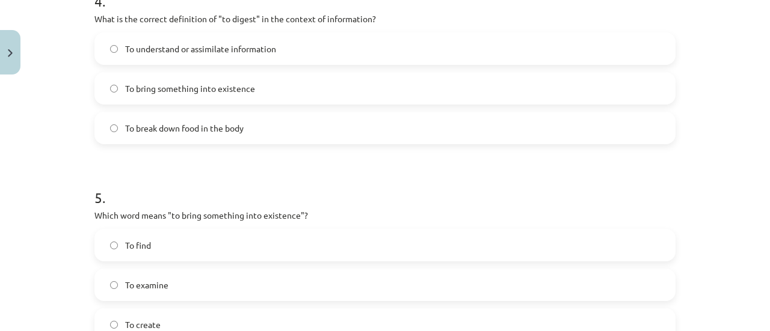
click at [306, 54] on label "To understand or assimilate information" at bounding box center [385, 49] width 579 height 30
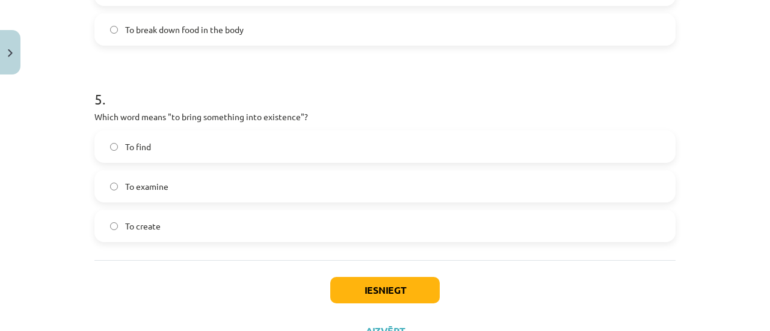
scroll to position [1002, 0]
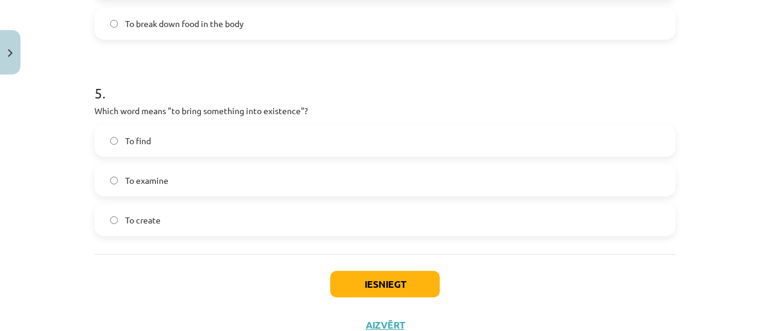
click at [247, 227] on label "To create" at bounding box center [385, 220] width 579 height 30
click at [408, 282] on button "Iesniegt" at bounding box center [384, 284] width 109 height 26
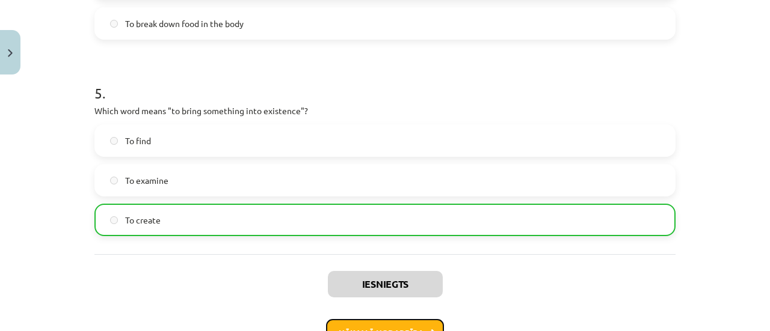
click at [420, 324] on button "Nākamā nodarbība" at bounding box center [385, 333] width 118 height 28
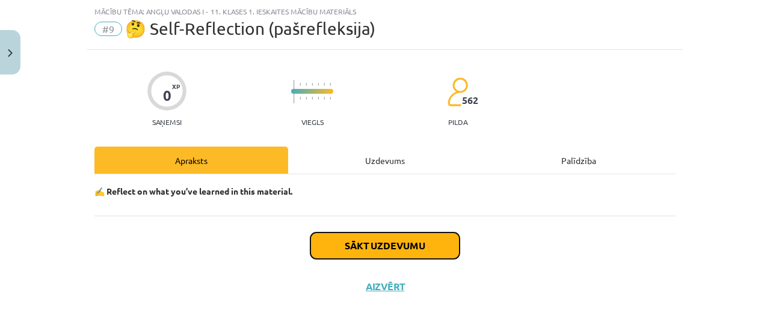
click at [427, 253] on button "Sākt uzdevumu" at bounding box center [384, 246] width 149 height 26
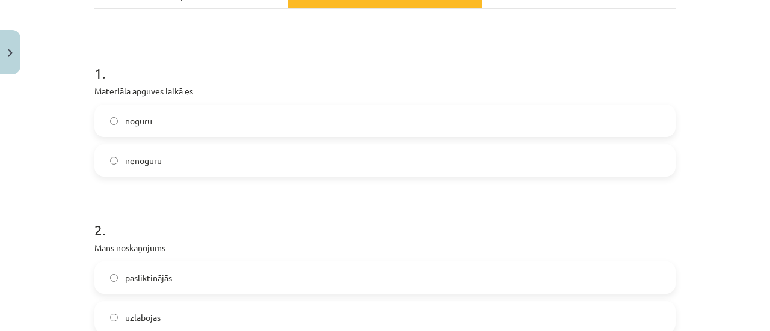
scroll to position [201, 0]
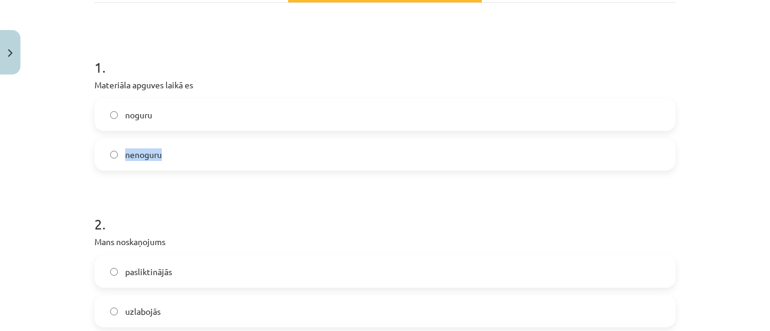
drag, startPoint x: 334, startPoint y: 158, endPoint x: 769, endPoint y: 114, distance: 437.1
click at [760, 114] on div "Mācību tēma: Angļu valodas i - 11. klases 1. ieskaites mācību materiāls #9 🤔 Se…" at bounding box center [385, 165] width 770 height 331
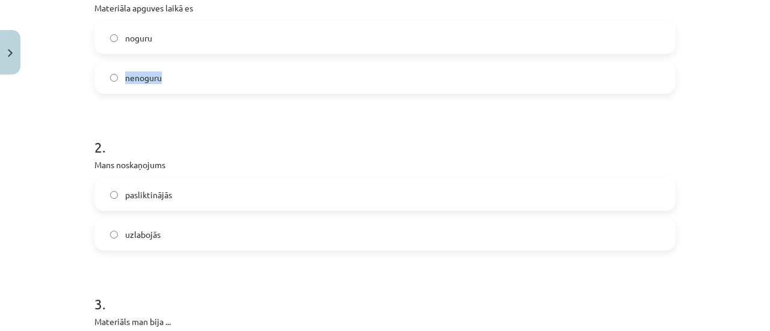
click at [568, 76] on label "nenoguru" at bounding box center [385, 78] width 579 height 30
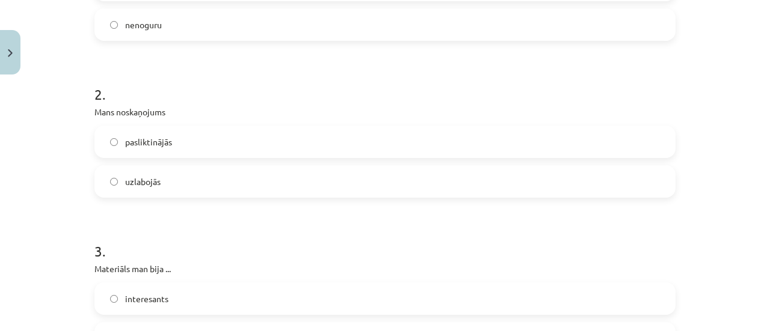
click at [292, 183] on label "uzlabojās" at bounding box center [385, 182] width 579 height 30
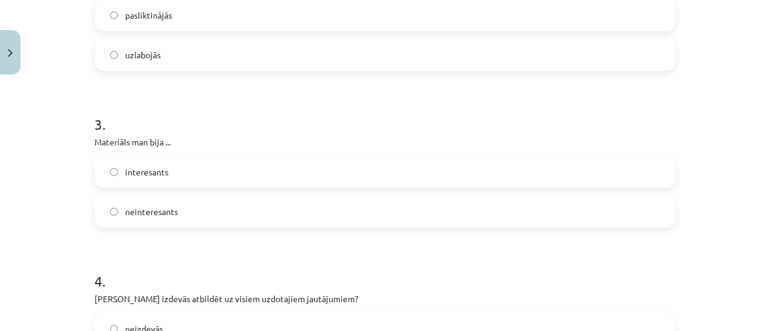
scroll to position [495, 0]
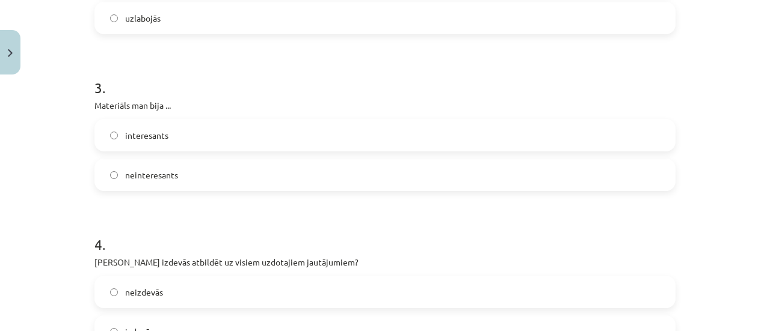
click at [202, 140] on label "interesants" at bounding box center [385, 135] width 579 height 30
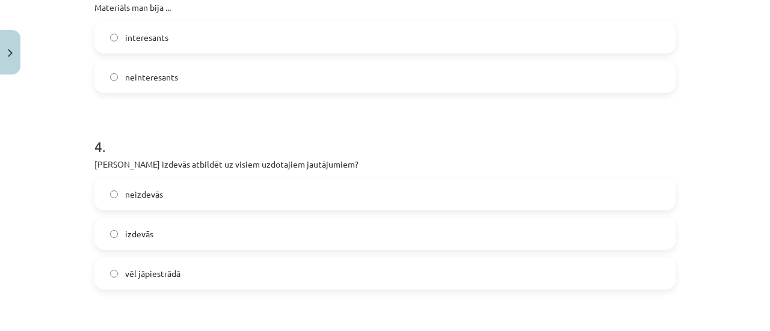
scroll to position [633, 0]
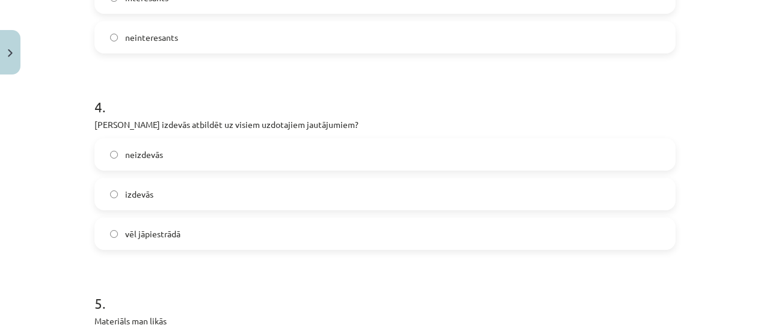
click at [236, 229] on label "vēl jāpiestrādā" at bounding box center [385, 234] width 579 height 30
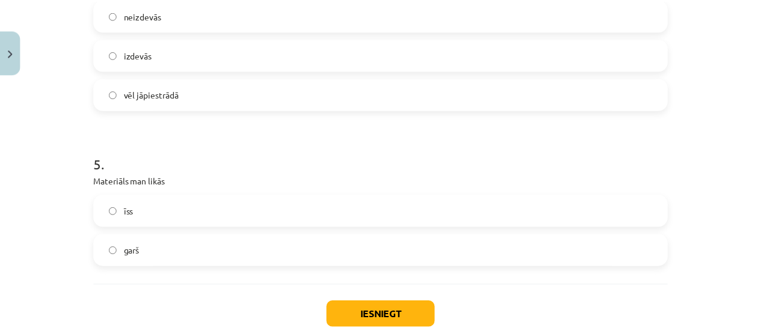
scroll to position [847, 0]
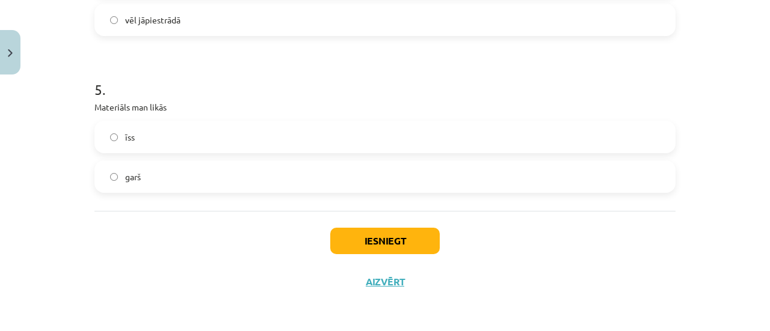
click at [251, 138] on label "īss" at bounding box center [385, 137] width 579 height 30
click at [381, 253] on button "Iesniegt" at bounding box center [384, 241] width 109 height 26
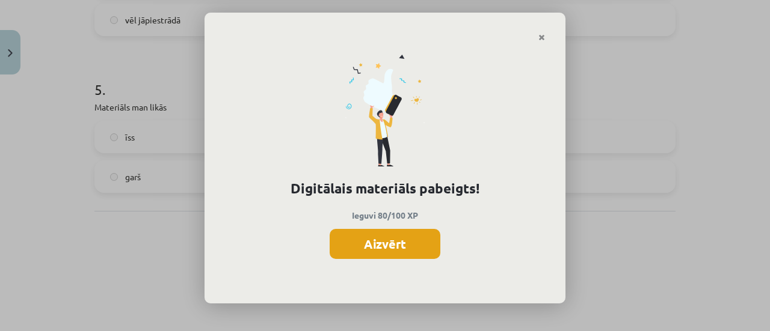
click at [380, 248] on button "Aizvērt" at bounding box center [385, 244] width 111 height 30
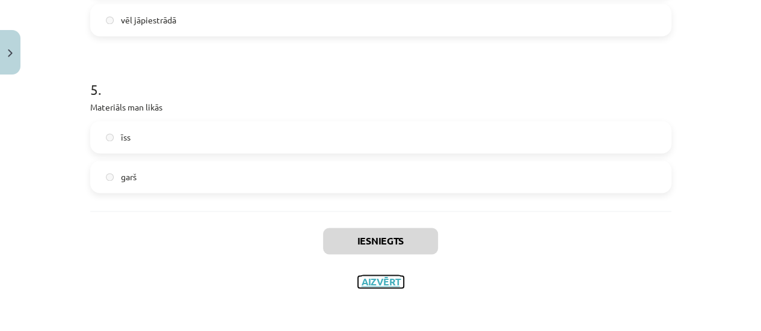
click at [372, 286] on button "Aizvērt" at bounding box center [381, 282] width 46 height 12
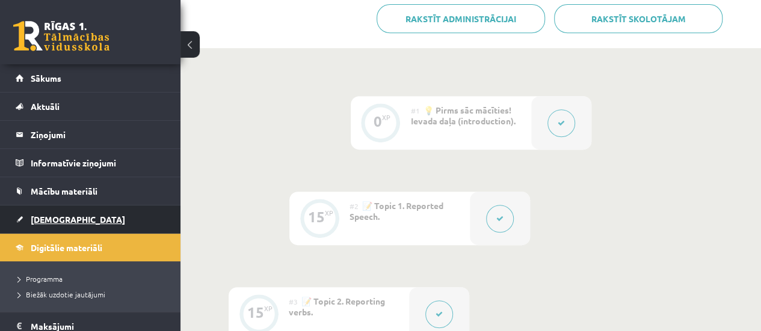
click at [99, 212] on link "[DEMOGRAPHIC_DATA]" at bounding box center [91, 220] width 150 height 28
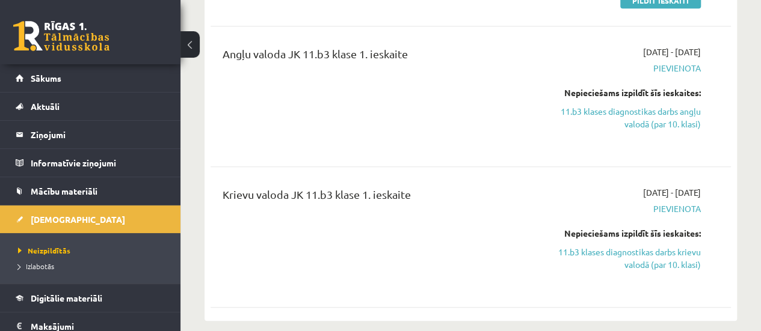
scroll to position [283, 0]
